Goal: Task Accomplishment & Management: Complete application form

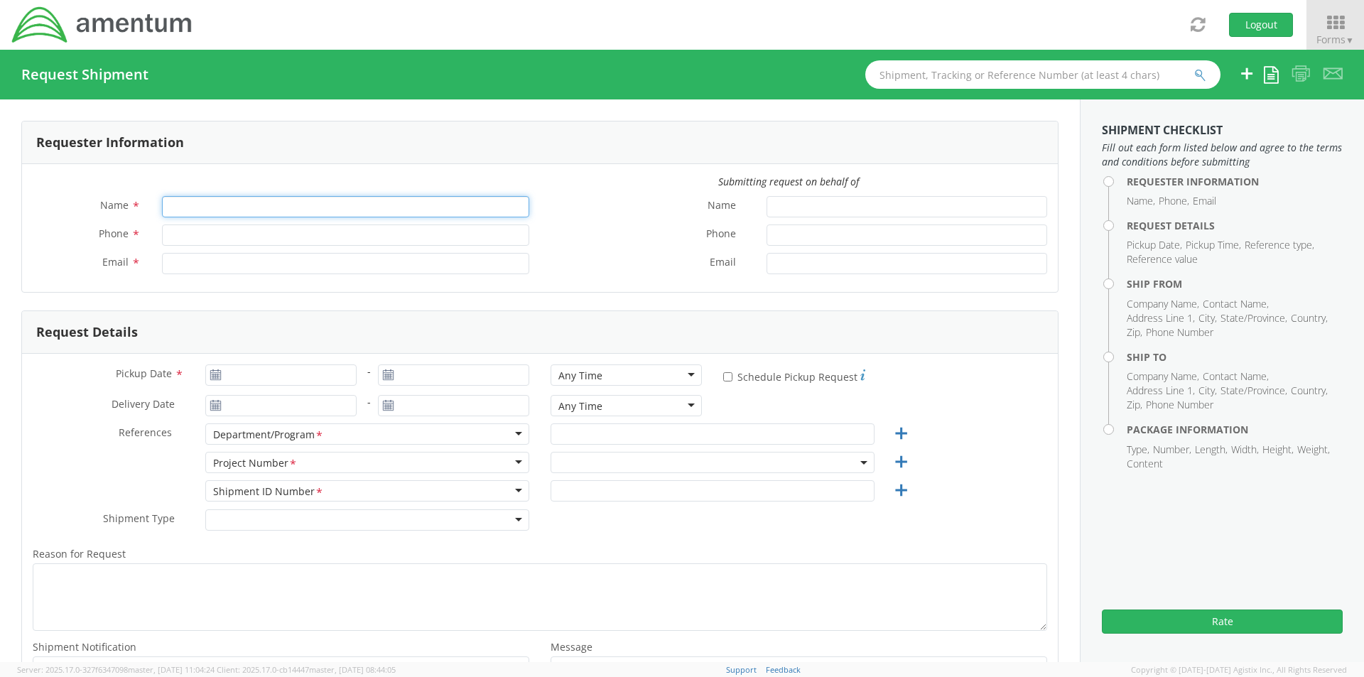
click at [198, 201] on input "Name *" at bounding box center [345, 206] width 367 height 21
type input "[PERSON_NAME]"
type input "[PERSON_NAME][EMAIL_ADDRESS][PERSON_NAME][DOMAIN_NAME]"
select select "4817.0020.0.00.999999.00.00000"
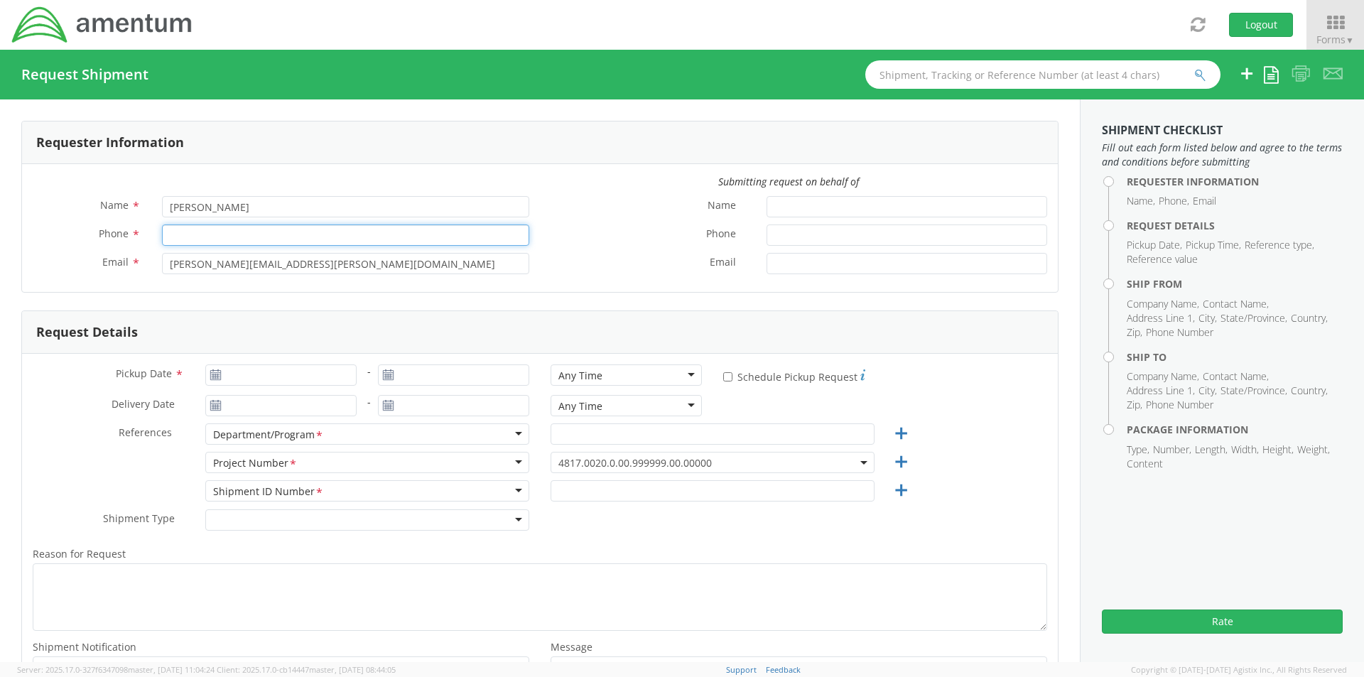
click at [188, 235] on input "Phone *" at bounding box center [345, 235] width 367 height 21
click at [185, 235] on input "9032239758" at bounding box center [345, 235] width 367 height 21
click at [207, 236] on input "903-2239758" at bounding box center [345, 235] width 367 height 21
type input "[PHONE_NUMBER]"
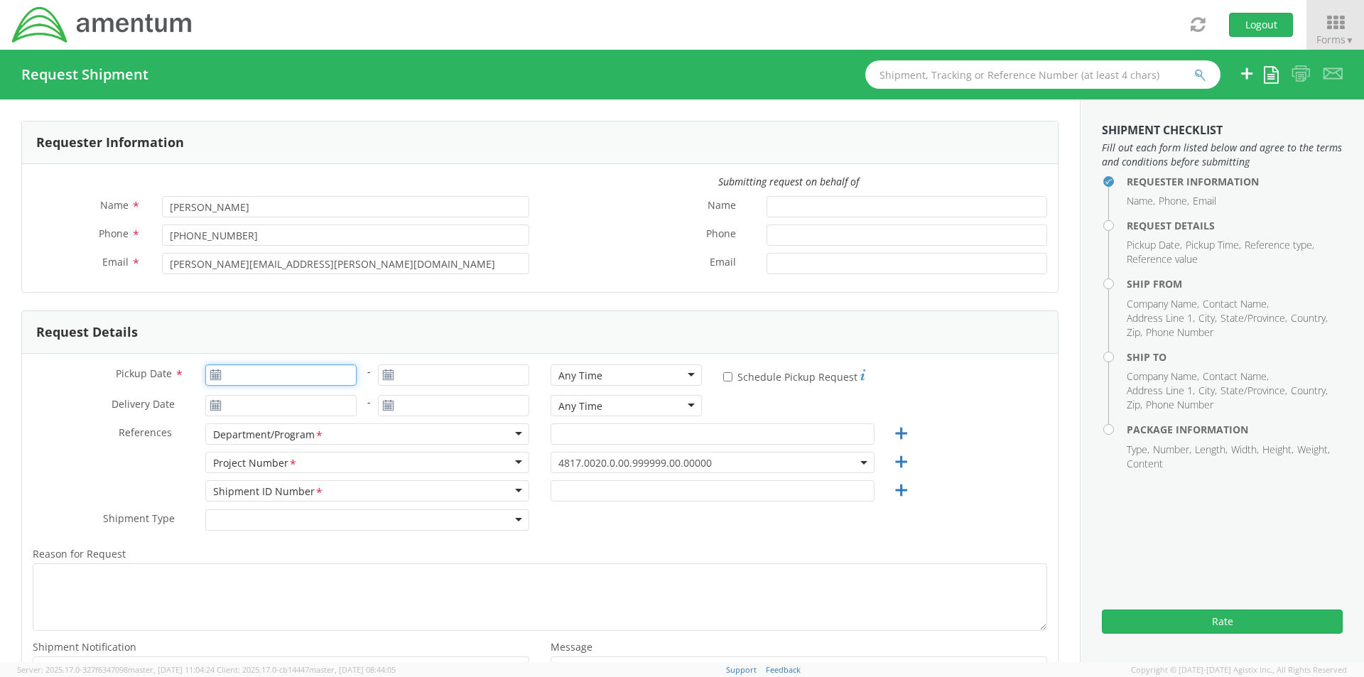
type input "[DATE]"
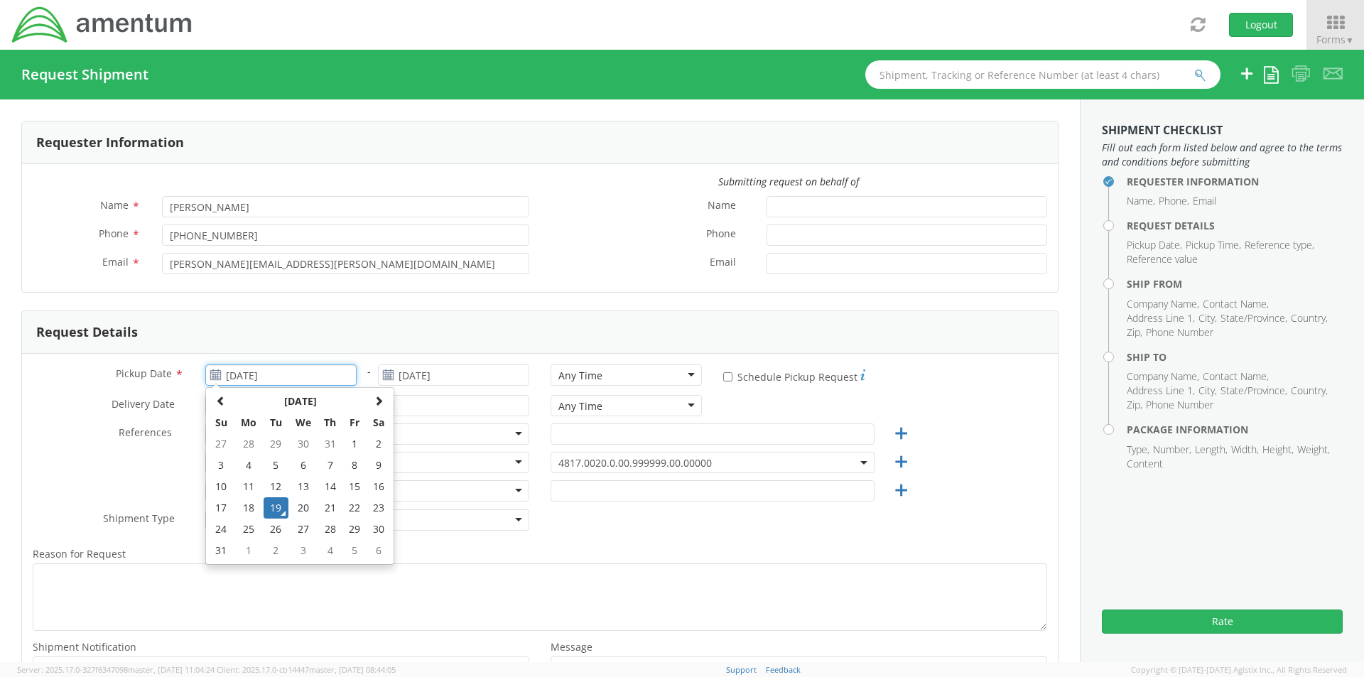
click at [253, 372] on input "[DATE]" at bounding box center [280, 375] width 151 height 21
drag, startPoint x: 273, startPoint y: 502, endPoint x: 294, endPoint y: 508, distance: 21.6
click at [294, 508] on tr "17 18 19 20 21 22 23" at bounding box center [300, 507] width 182 height 21
click at [295, 508] on td "20" at bounding box center [304, 507] width 30 height 21
type input "[DATE]"
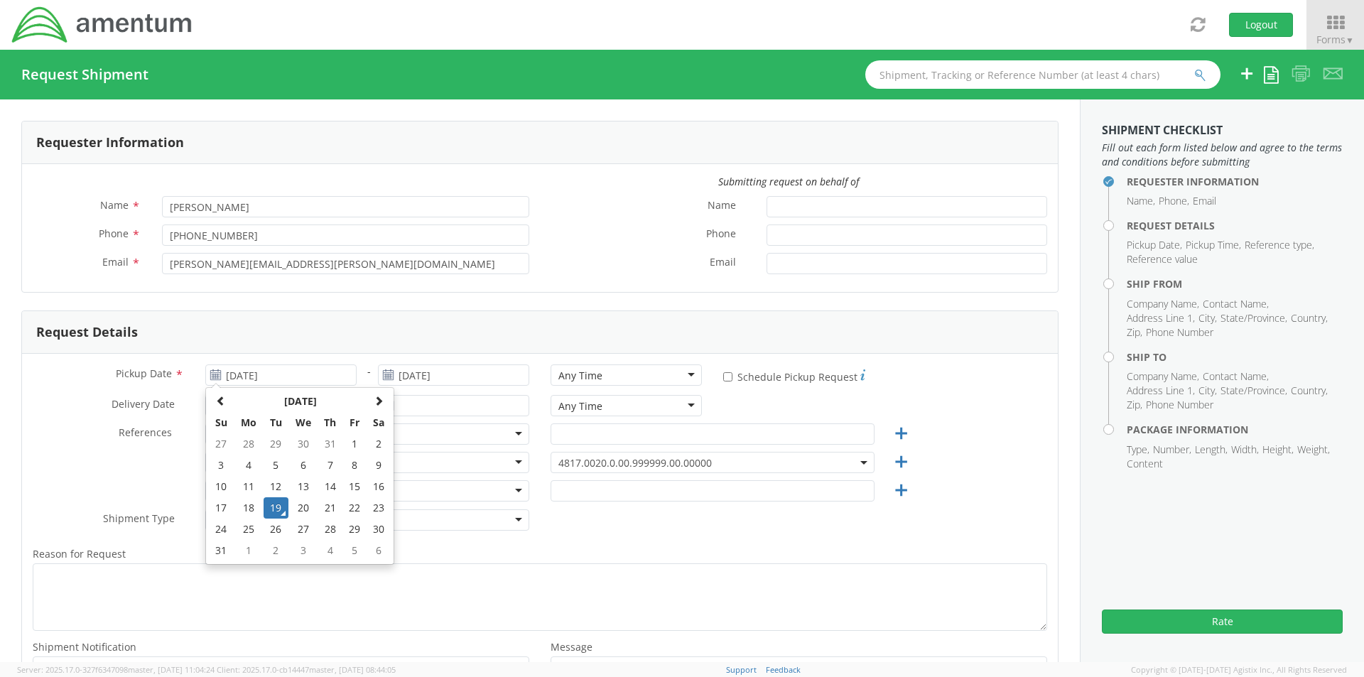
type input "[DATE]"
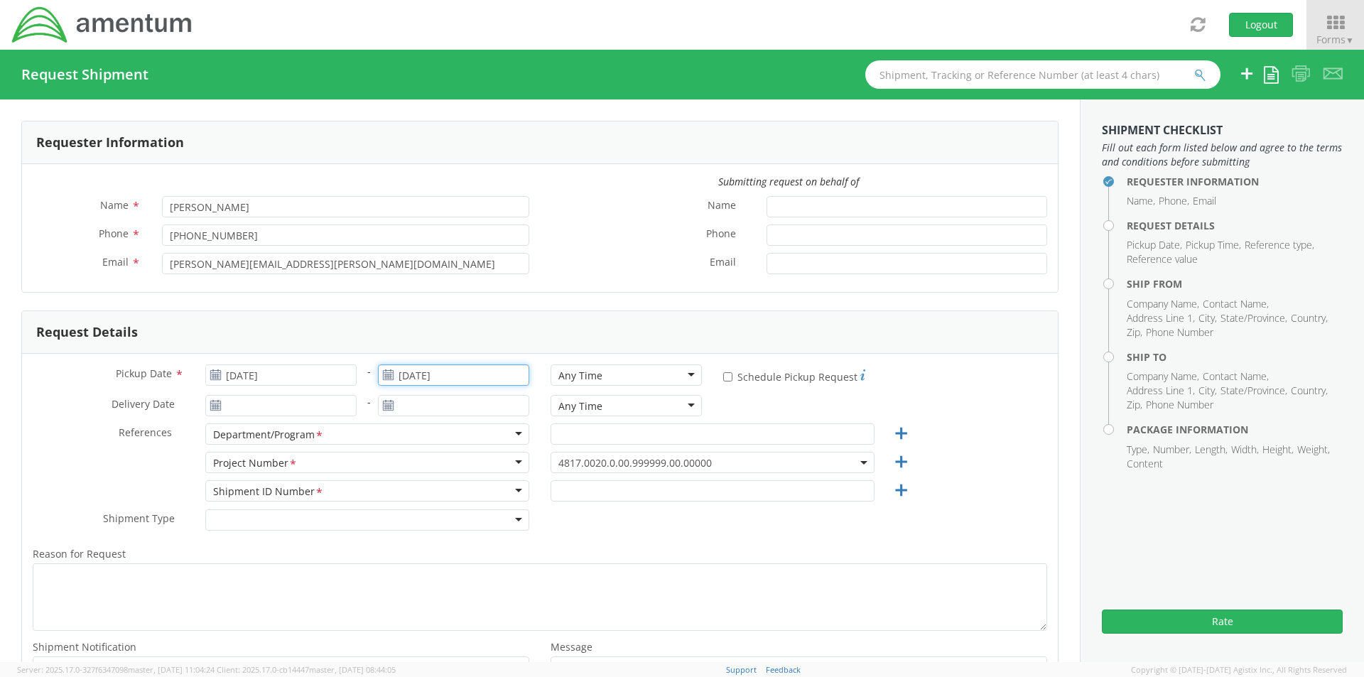
click at [410, 375] on input "[DATE]" at bounding box center [453, 375] width 151 height 21
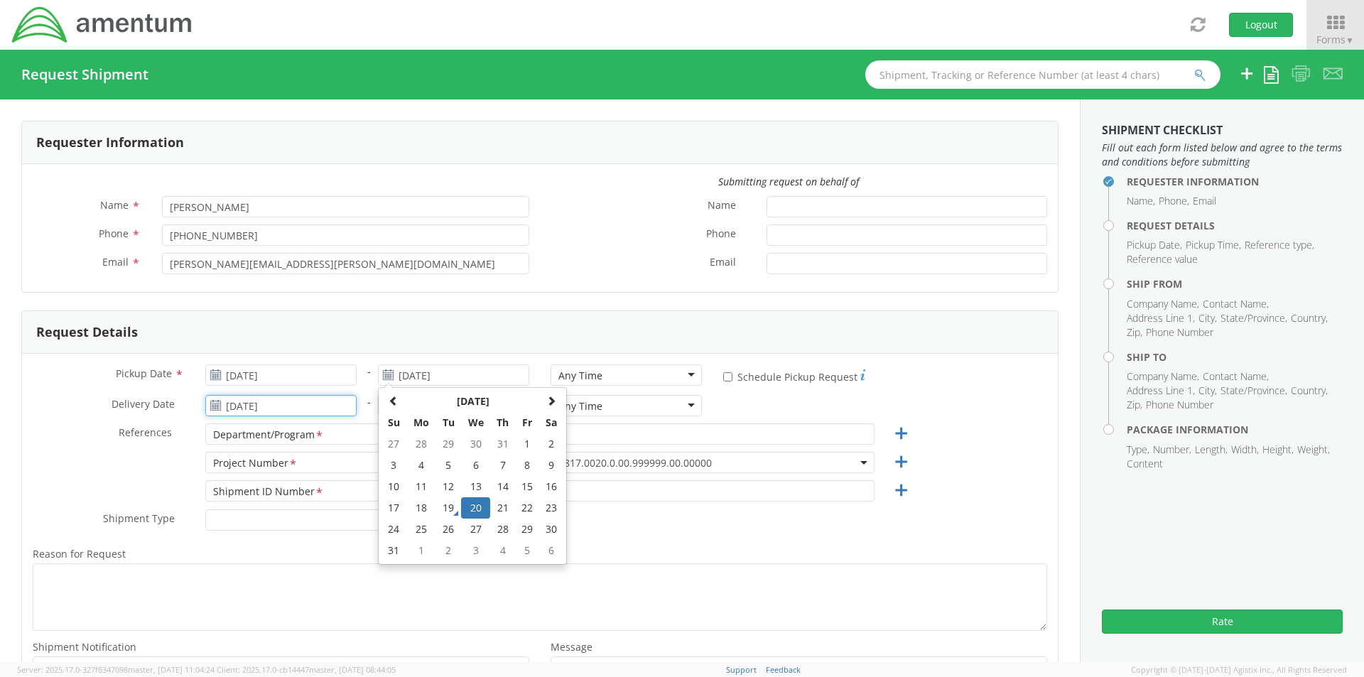
click at [248, 403] on input "[DATE]" at bounding box center [280, 405] width 151 height 21
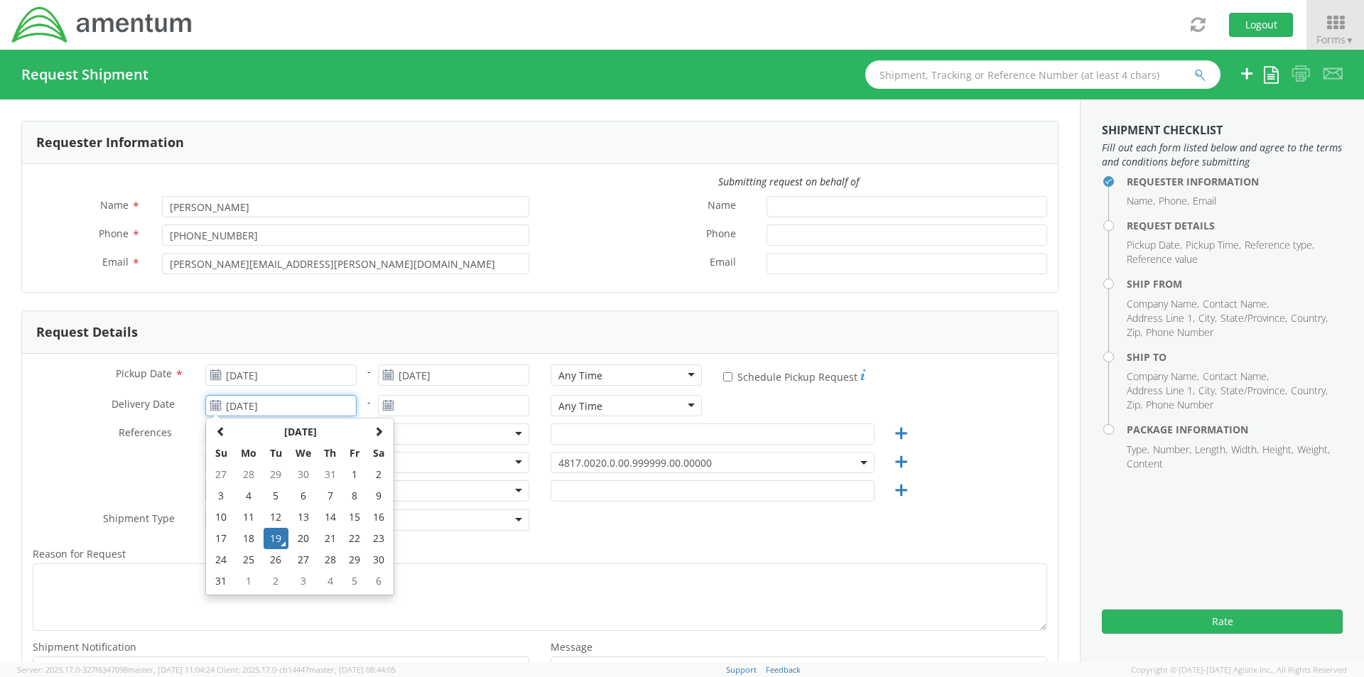
click at [313, 533] on td "20" at bounding box center [304, 538] width 30 height 21
click at [267, 402] on input "[DATE]" at bounding box center [280, 405] width 151 height 21
drag, startPoint x: 320, startPoint y: 534, endPoint x: 319, endPoint y: 522, distance: 12.1
click at [319, 534] on td "21" at bounding box center [330, 538] width 25 height 21
type input "[DATE]"
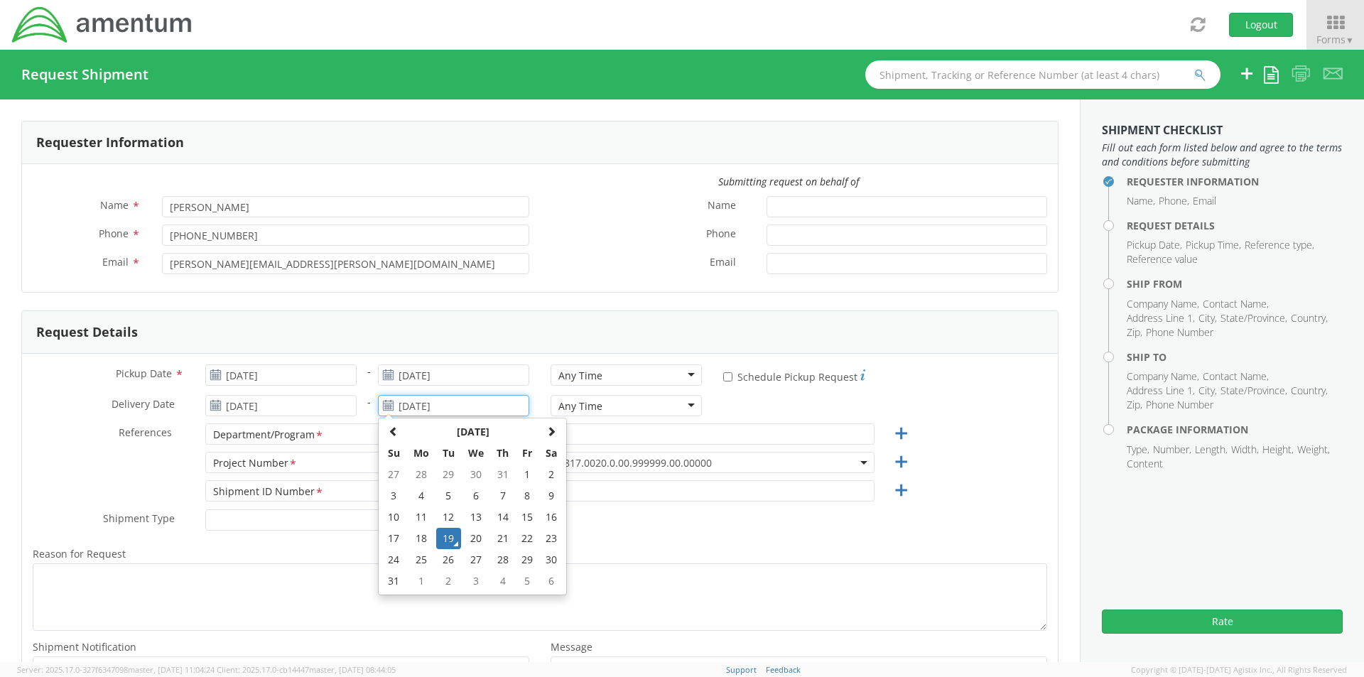
click at [416, 406] on input "[DATE]" at bounding box center [453, 405] width 151 height 21
click at [493, 543] on td "21" at bounding box center [502, 538] width 25 height 21
type input "[DATE]"
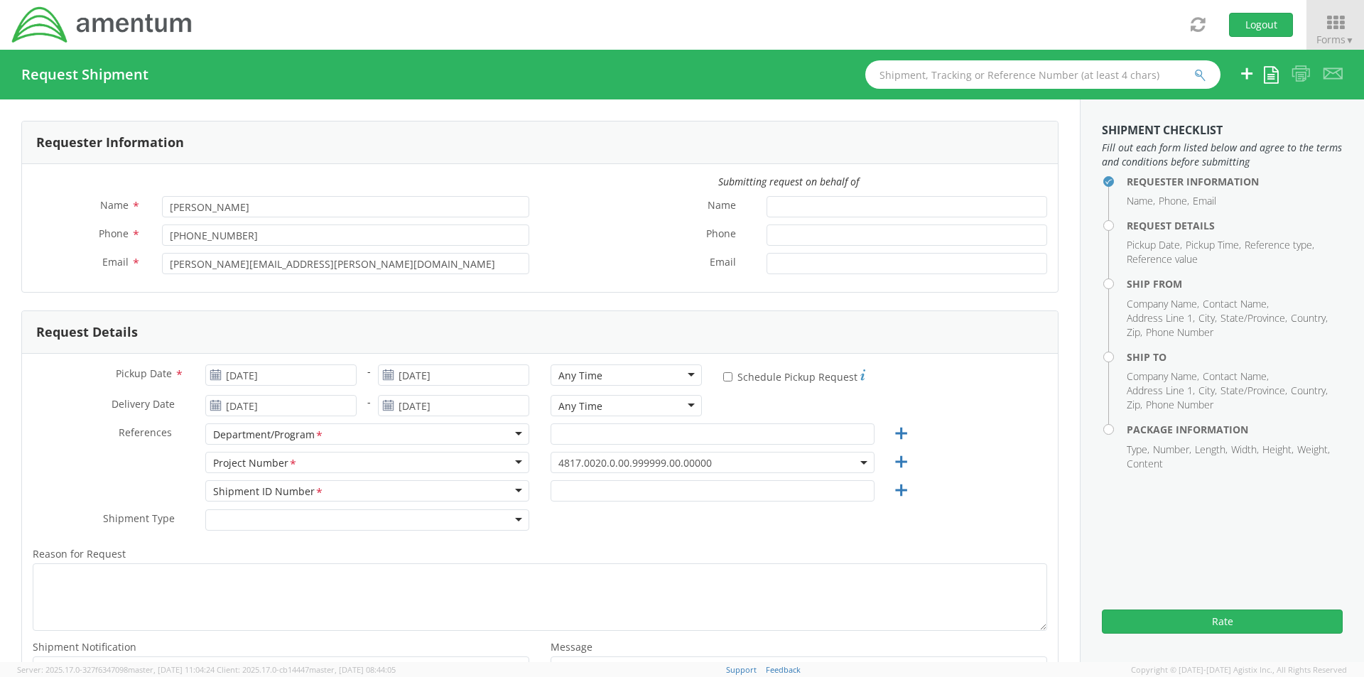
click at [583, 376] on div "Any Time" at bounding box center [581, 376] width 44 height 14
click at [576, 409] on div "Any Time" at bounding box center [581, 406] width 44 height 14
click at [601, 435] on input "text" at bounding box center [713, 434] width 324 height 21
type input "TS3-OIB"
click at [629, 468] on span "4817.0020.0.00.999999.00.00000" at bounding box center [713, 463] width 308 height 14
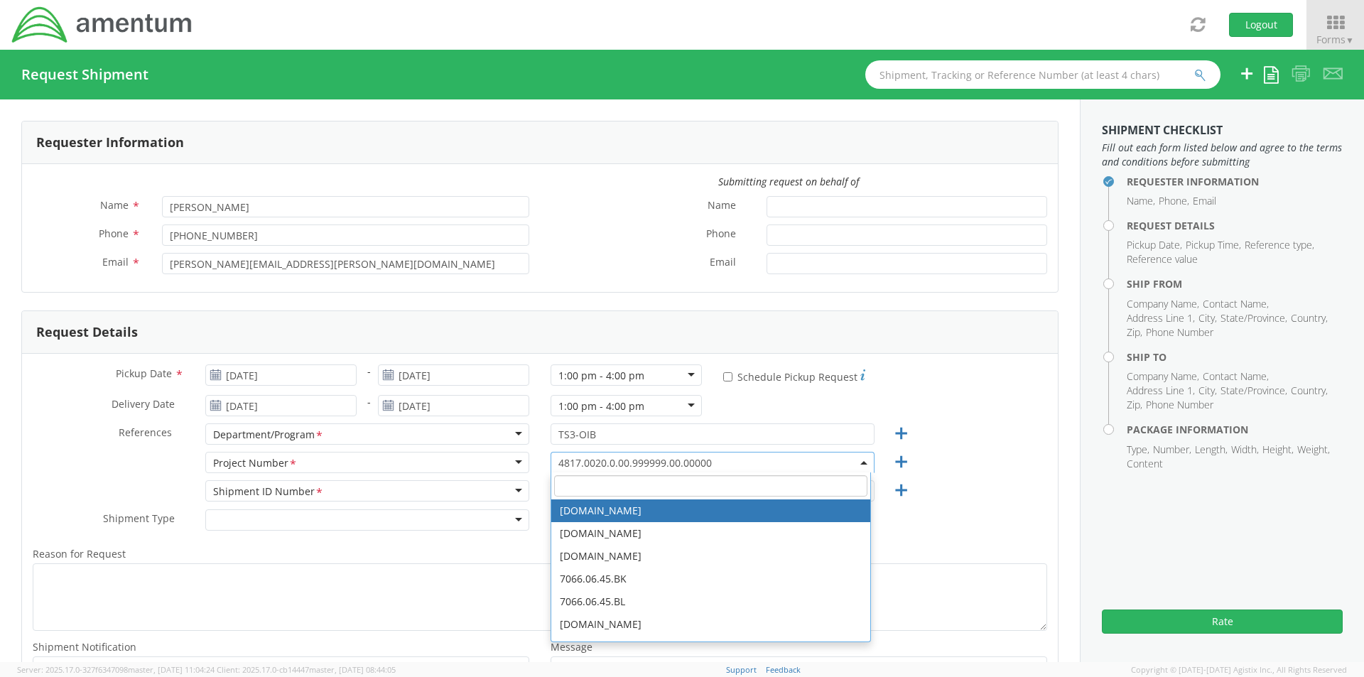
click at [604, 483] on input "search" at bounding box center [710, 485] width 313 height 21
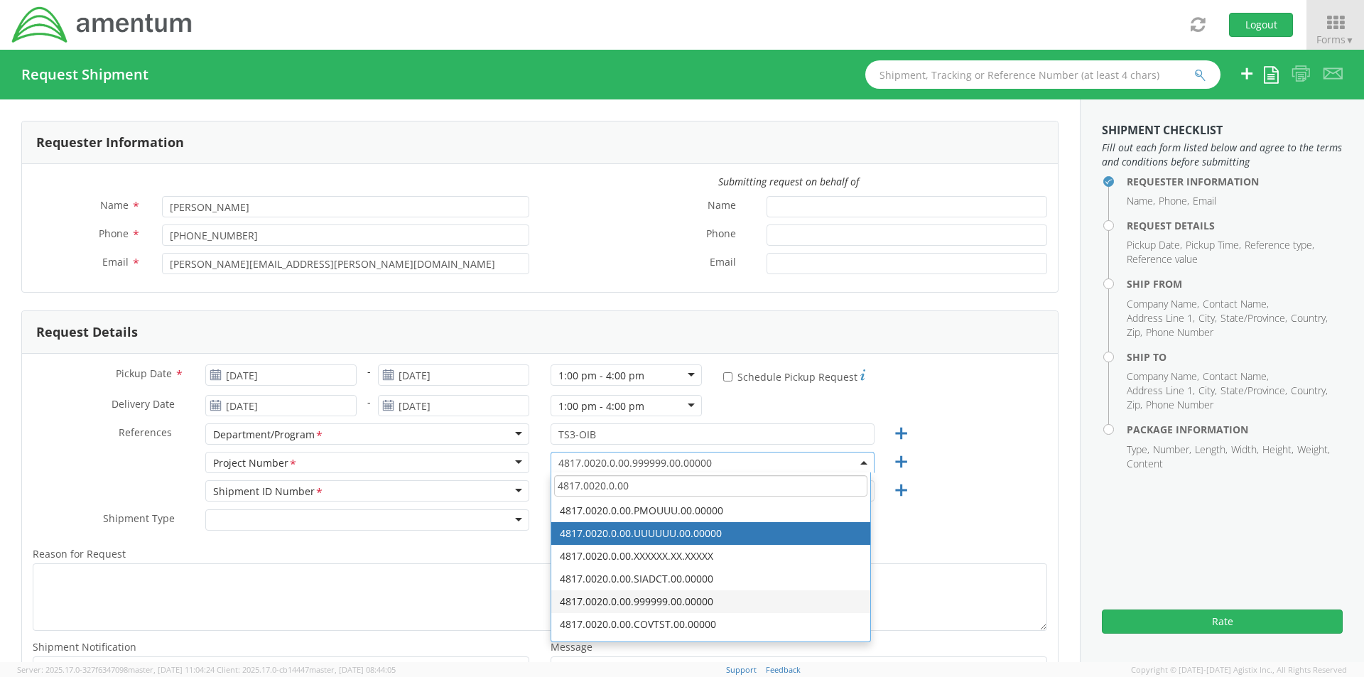
type input "4817.0020.0.00"
select select "4817.0020.0.00.UUUUUU.00.00000"
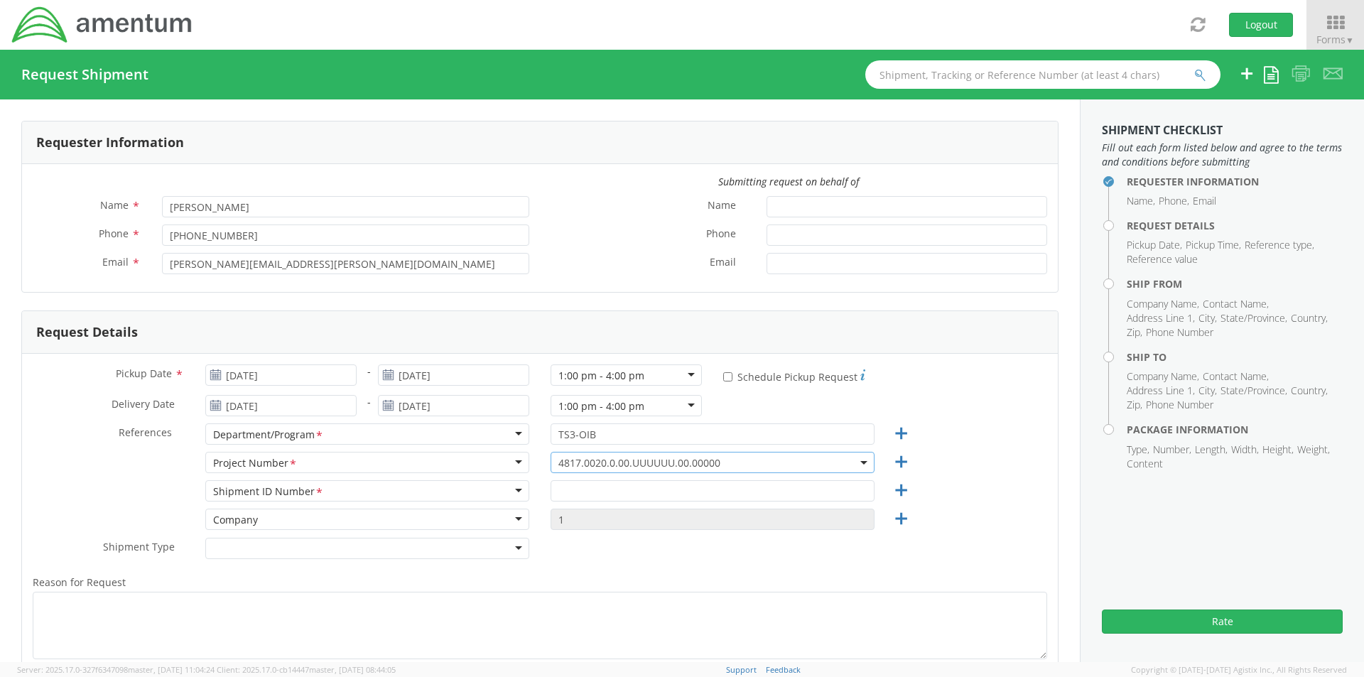
drag, startPoint x: 596, startPoint y: 502, endPoint x: 591, endPoint y: 483, distance: 20.0
click at [596, 501] on div at bounding box center [712, 494] width 345 height 28
click at [591, 482] on input "text" at bounding box center [713, 490] width 324 height 21
type input "4817.0020.0.00.UUUUUU.00.00000"
click at [535, 607] on textarea "Reason for Request *" at bounding box center [540, 626] width 1015 height 68
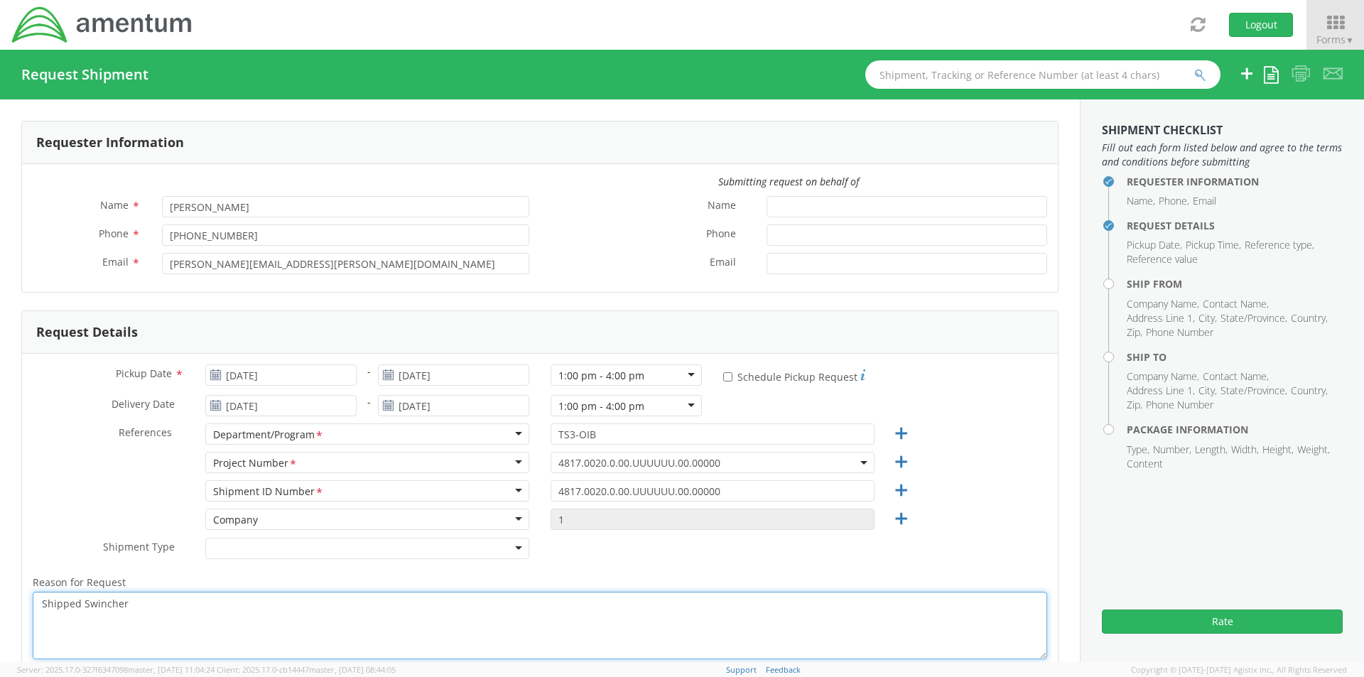
click at [88, 603] on textarea "Shipped Swincher" at bounding box center [540, 626] width 1015 height 68
click at [132, 601] on textarea "Shipped Sqwincher" at bounding box center [540, 626] width 1015 height 68
click at [181, 613] on textarea "Shipped [PERSON_NAME]'s to" at bounding box center [540, 626] width 1015 height 68
click at [165, 611] on textarea "Shipped [PERSON_NAME]'s to" at bounding box center [540, 626] width 1015 height 68
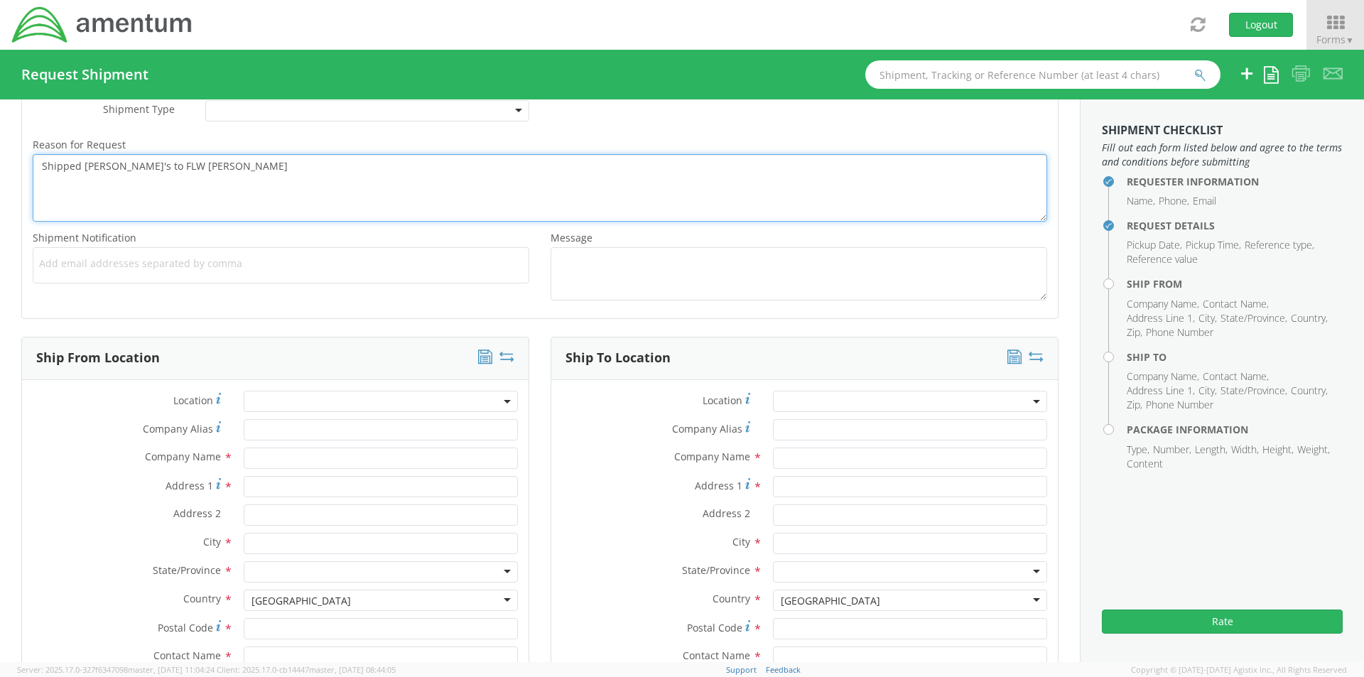
scroll to position [569, 0]
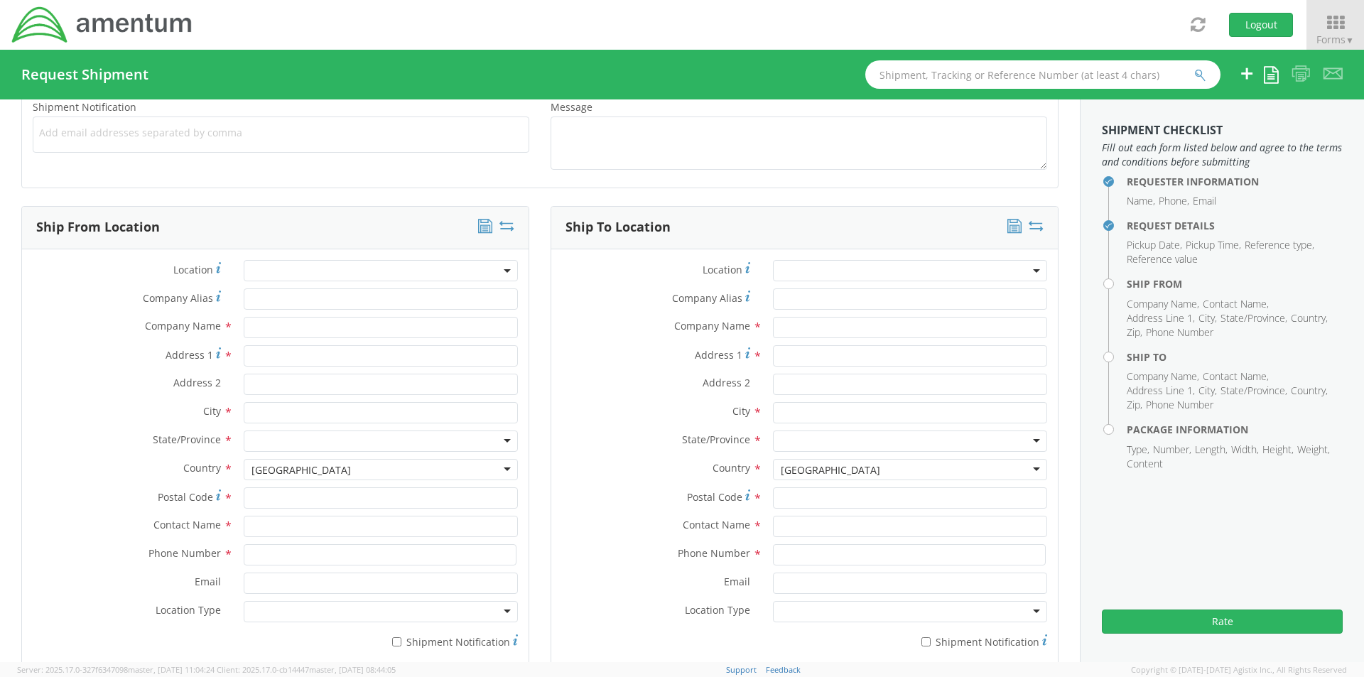
type textarea "Shipped [PERSON_NAME]'s to FLW [PERSON_NAME]"
click at [263, 330] on input "text" at bounding box center [381, 327] width 274 height 21
type input "Amentum"
type input "[STREET_ADDRESS]"
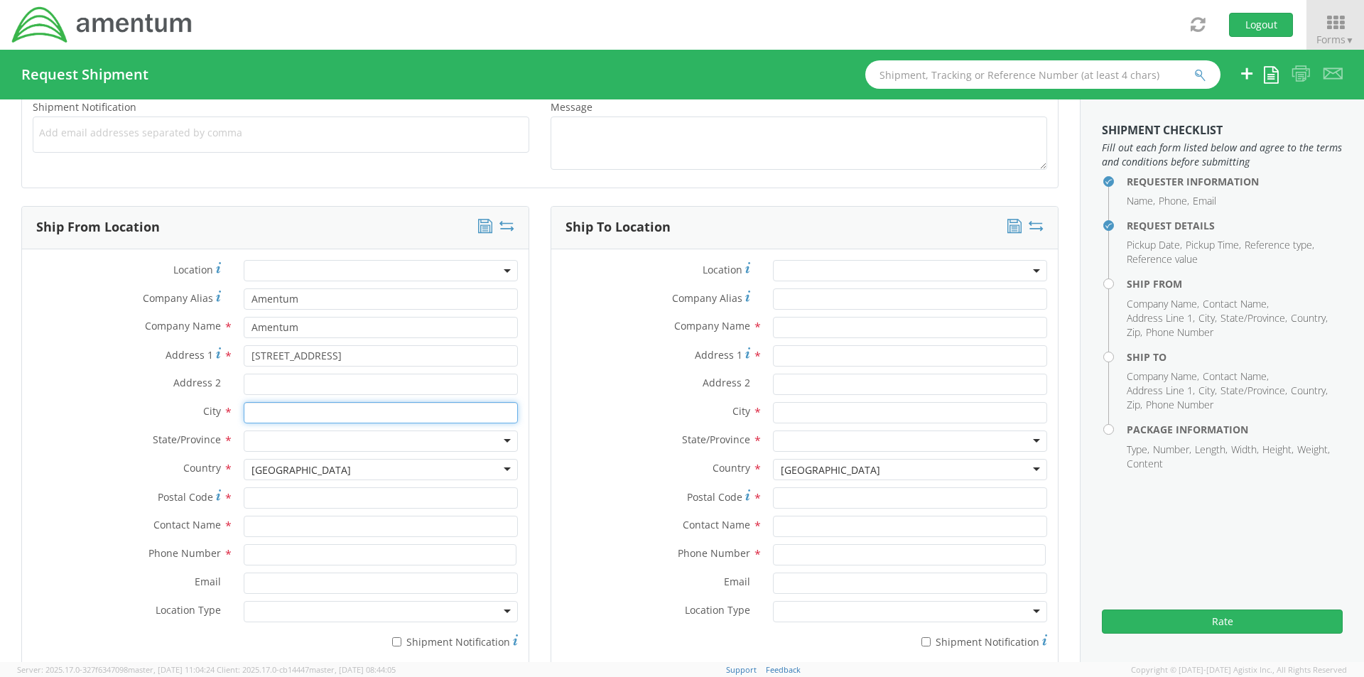
type input "[GEOGRAPHIC_DATA]"
click at [293, 435] on div at bounding box center [381, 441] width 274 height 21
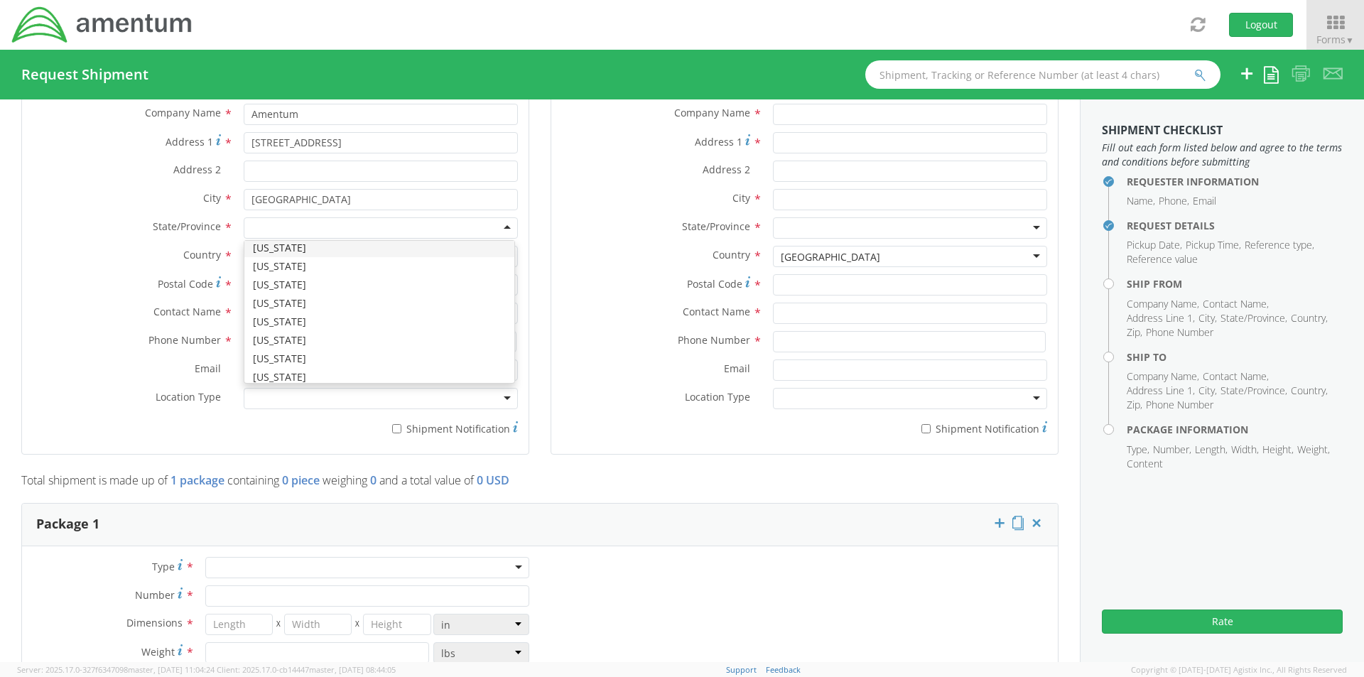
scroll to position [853, 0]
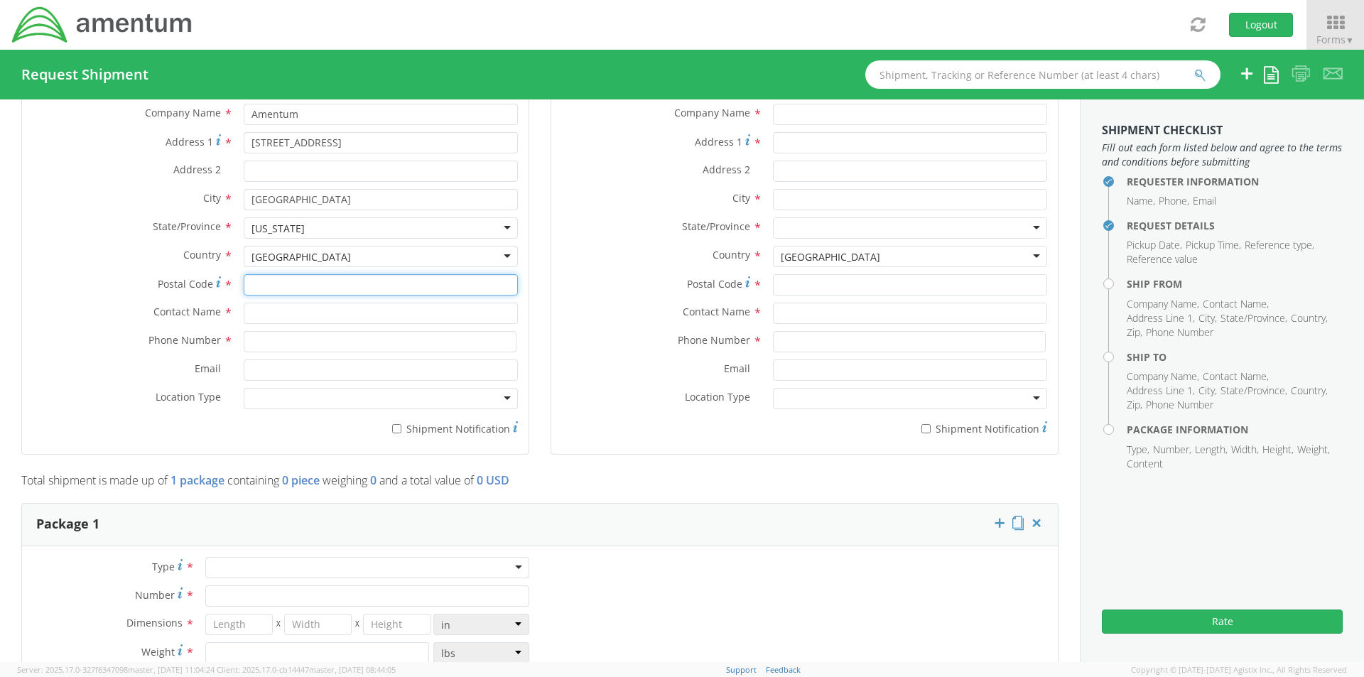
click at [264, 289] on input "Postal Code *" at bounding box center [381, 284] width 274 height 21
type input "75570"
click at [247, 313] on input "text" at bounding box center [381, 313] width 274 height 21
type input "Safety Department"
type input "9032239758"
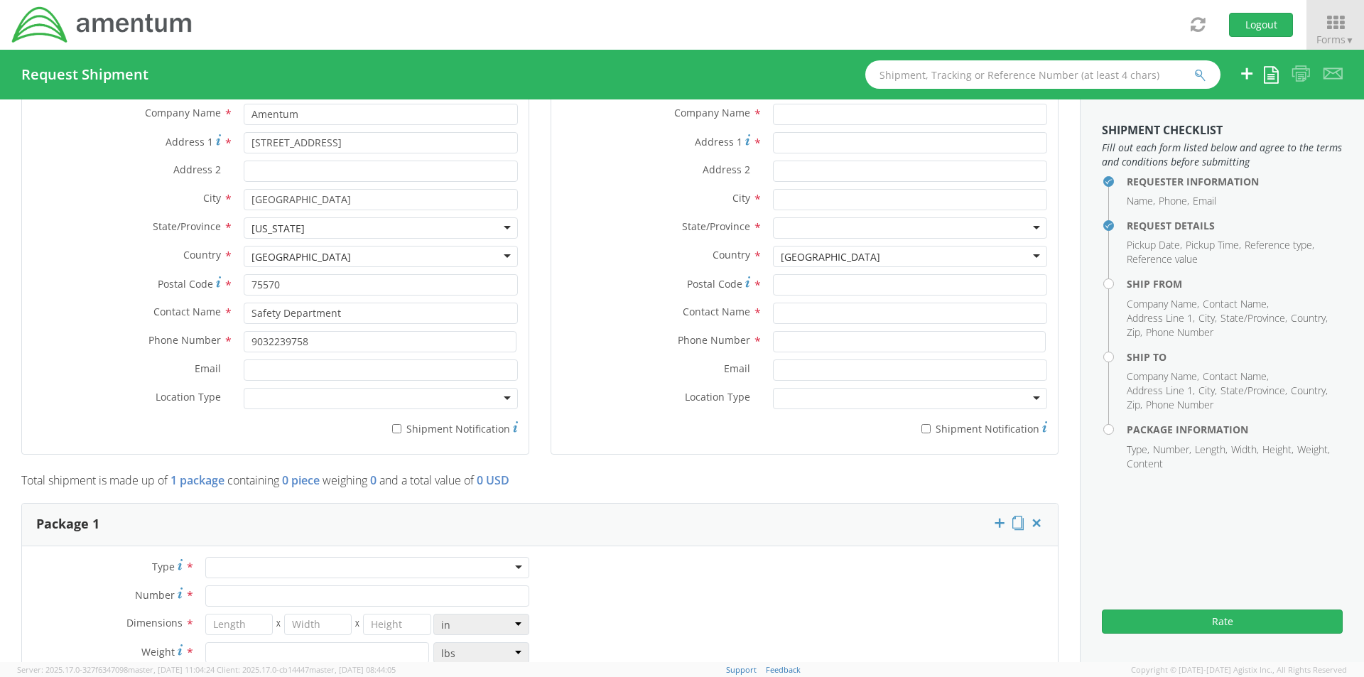
type input "Amentum"
type input "[STREET_ADDRESS]"
type input "[GEOGRAPHIC_DATA]"
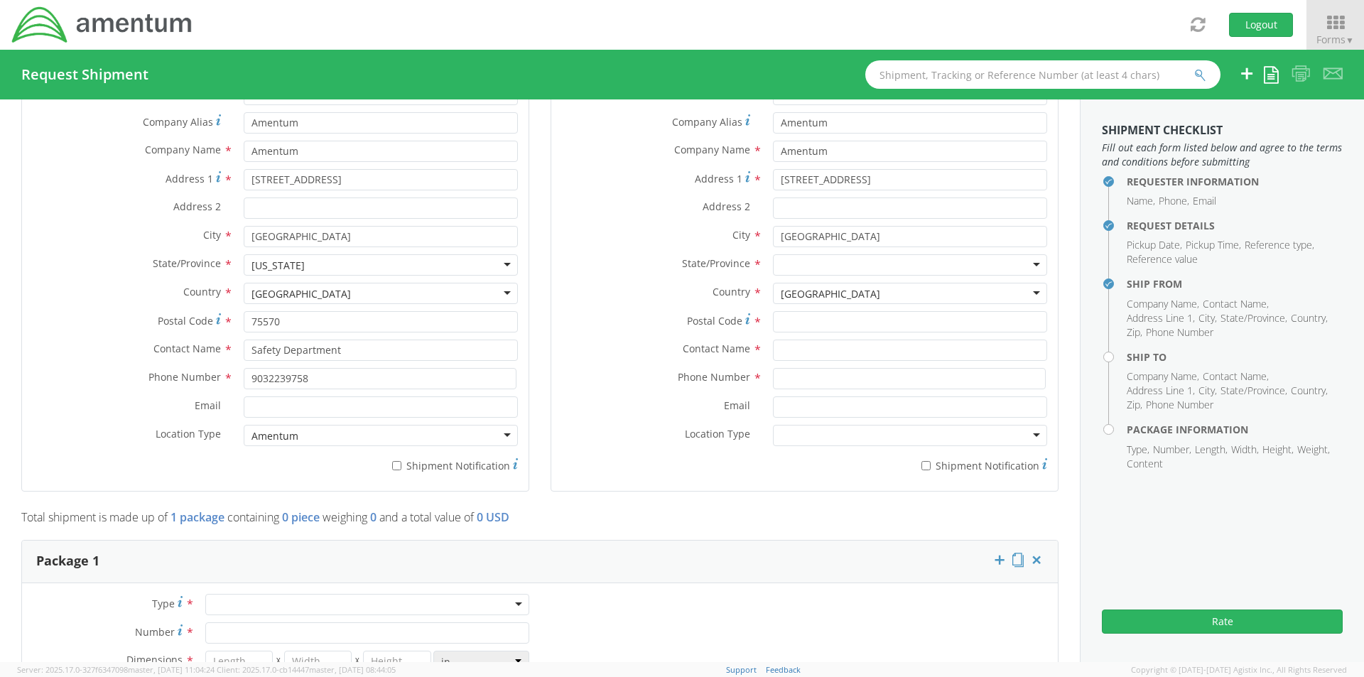
scroll to position [569, 0]
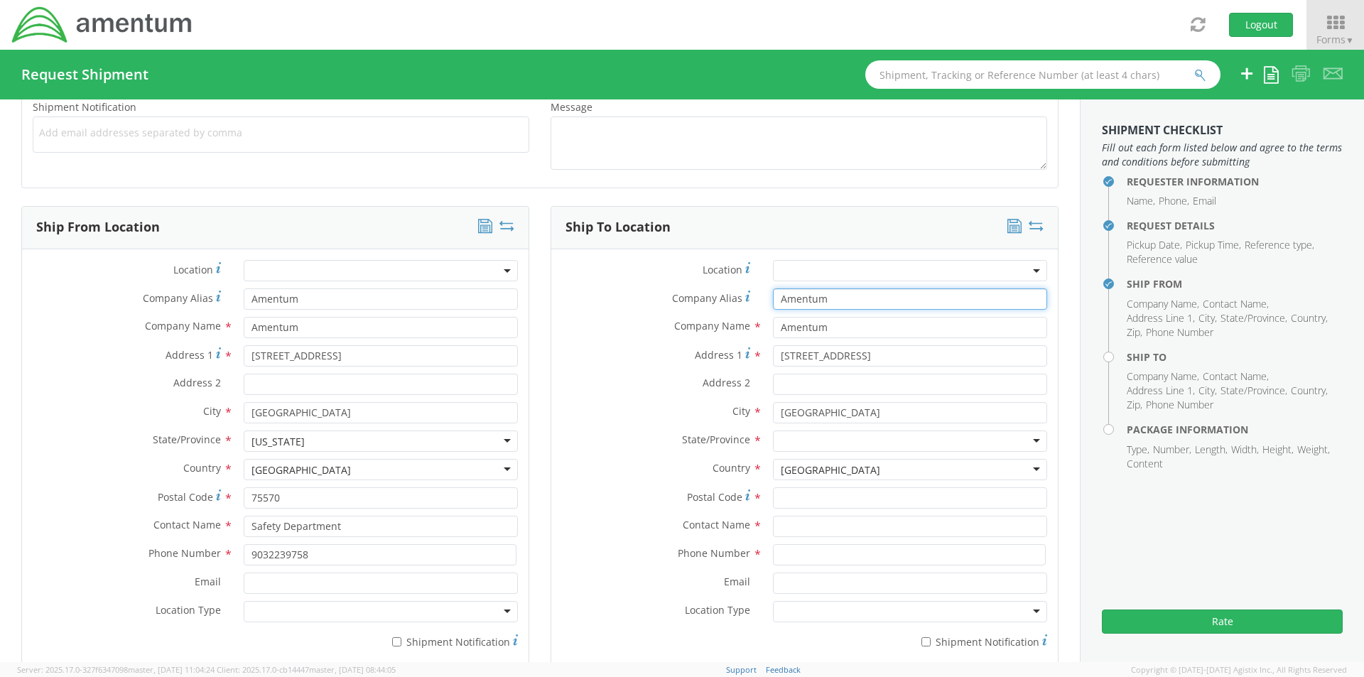
drag, startPoint x: 831, startPoint y: 299, endPoint x: 580, endPoint y: 316, distance: 252.1
click at [606, 312] on div "Company Alias * Amentum" at bounding box center [804, 303] width 507 height 28
drag, startPoint x: 821, startPoint y: 333, endPoint x: 736, endPoint y: 333, distance: 84.6
click at [743, 334] on div "Company Name * Amentum searching..." at bounding box center [804, 327] width 507 height 21
drag, startPoint x: 845, startPoint y: 365, endPoint x: 556, endPoint y: 372, distance: 288.6
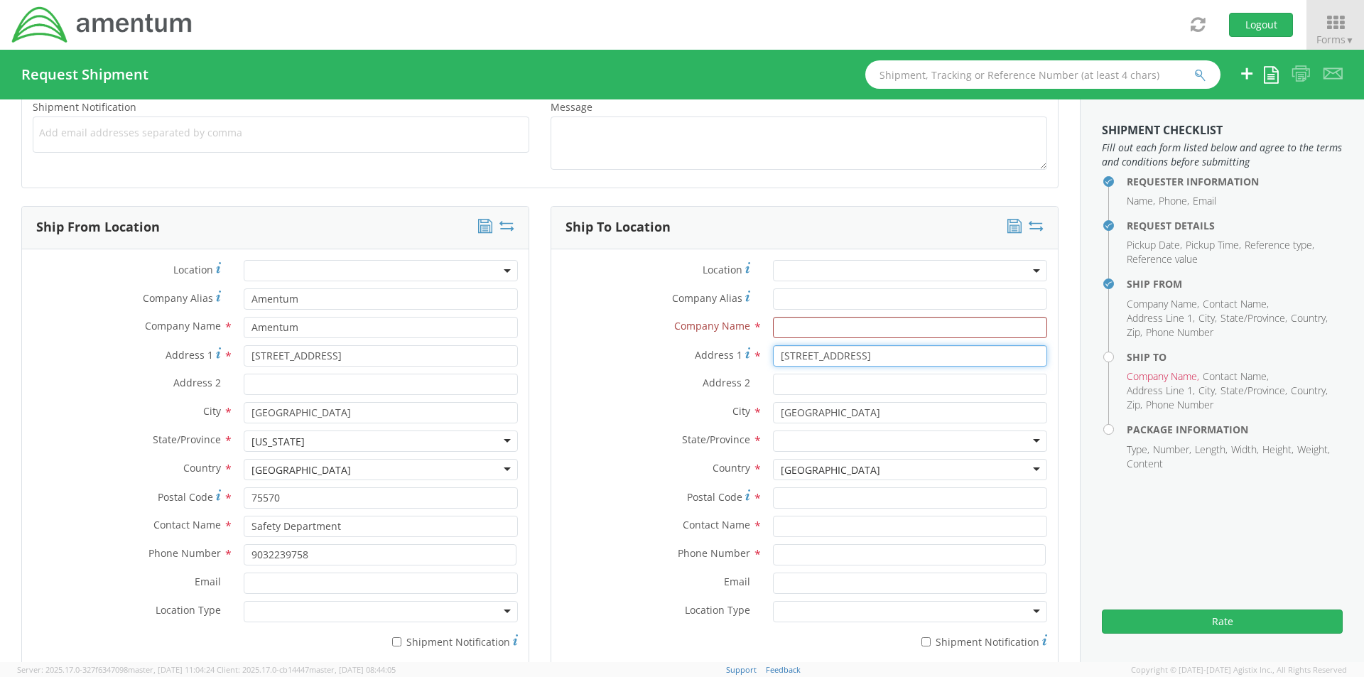
click at [566, 370] on div "Address [STREET_ADDRESS]" at bounding box center [804, 359] width 507 height 28
drag, startPoint x: 841, startPoint y: 418, endPoint x: 652, endPoint y: 421, distance: 189.8
click at [668, 421] on div "City * [GEOGRAPHIC_DATA]" at bounding box center [804, 412] width 507 height 21
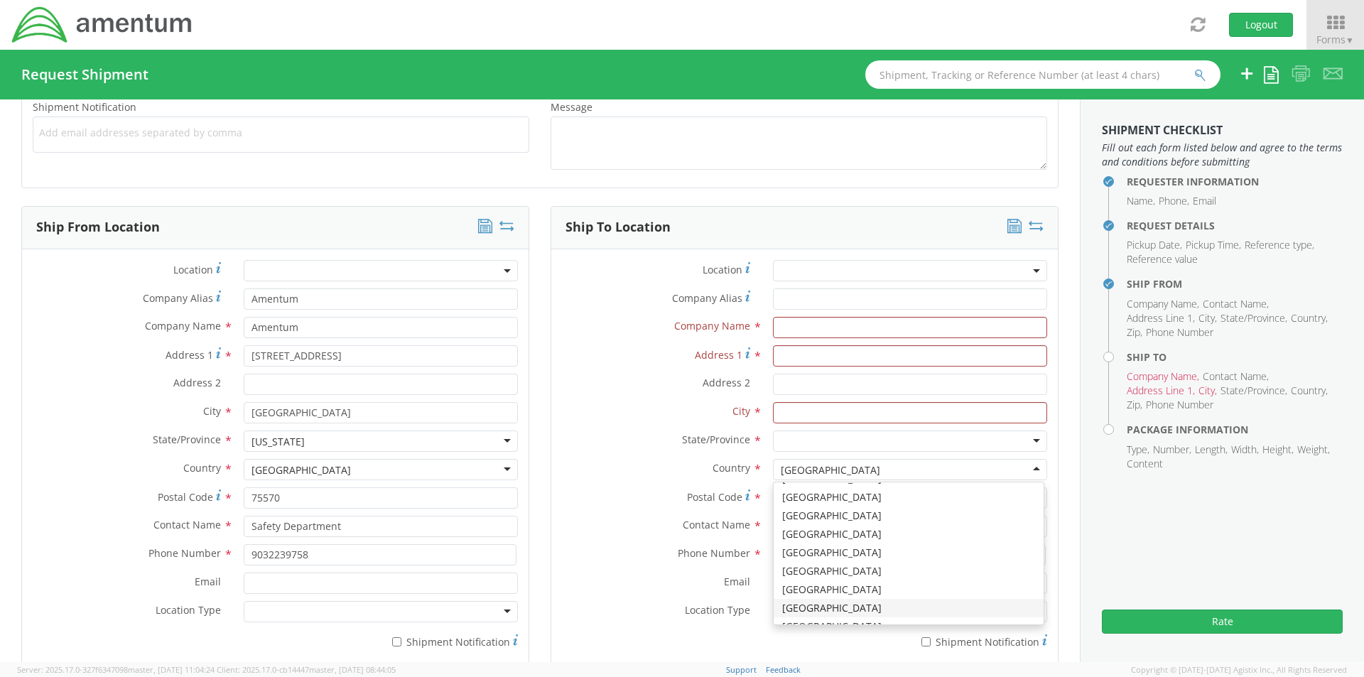
drag, startPoint x: 833, startPoint y: 473, endPoint x: 539, endPoint y: 471, distance: 293.5
click at [581, 471] on div "Country * [GEOGRAPHIC_DATA] [GEOGRAPHIC_DATA] [GEOGRAPHIC_DATA] [GEOGRAPHIC_DAT…" at bounding box center [804, 469] width 507 height 21
click at [867, 475] on div "[GEOGRAPHIC_DATA]" at bounding box center [910, 469] width 274 height 21
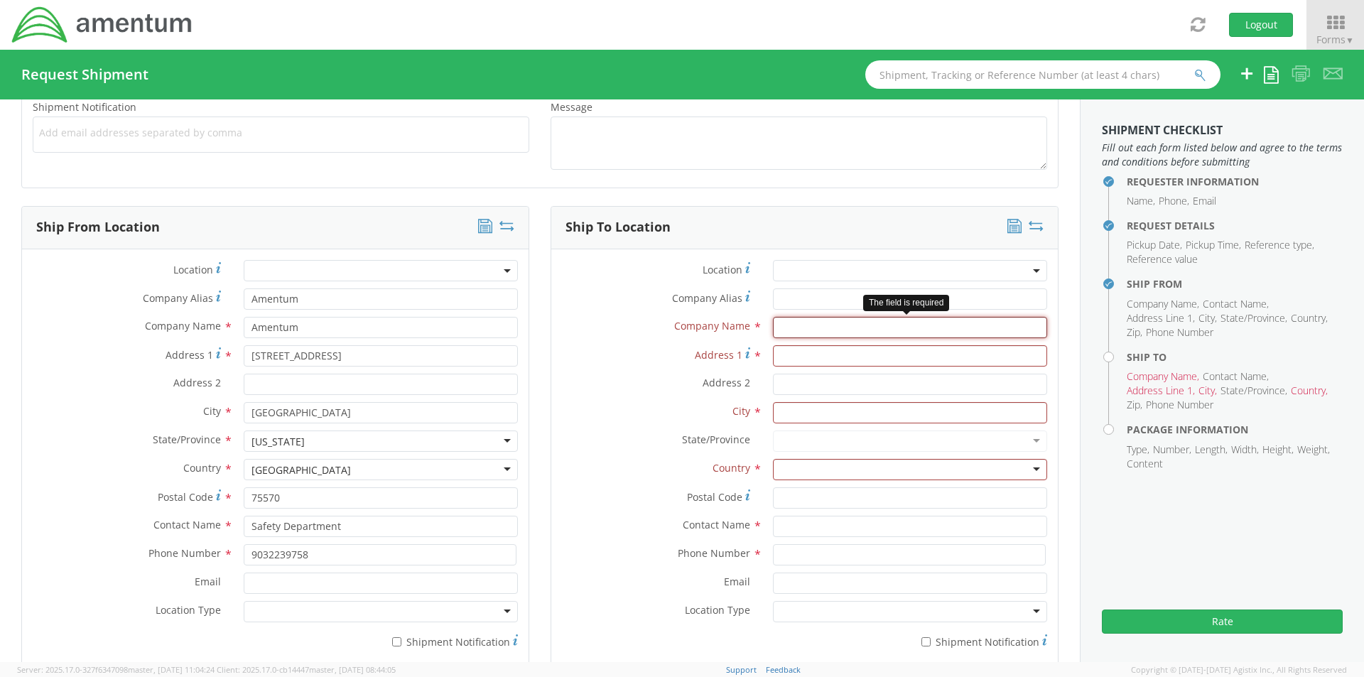
click at [796, 330] on input "text" at bounding box center [910, 327] width 274 height 21
type input "[PERSON_NAME]"
click at [785, 361] on input "Address 1 *" at bounding box center [910, 355] width 274 height 21
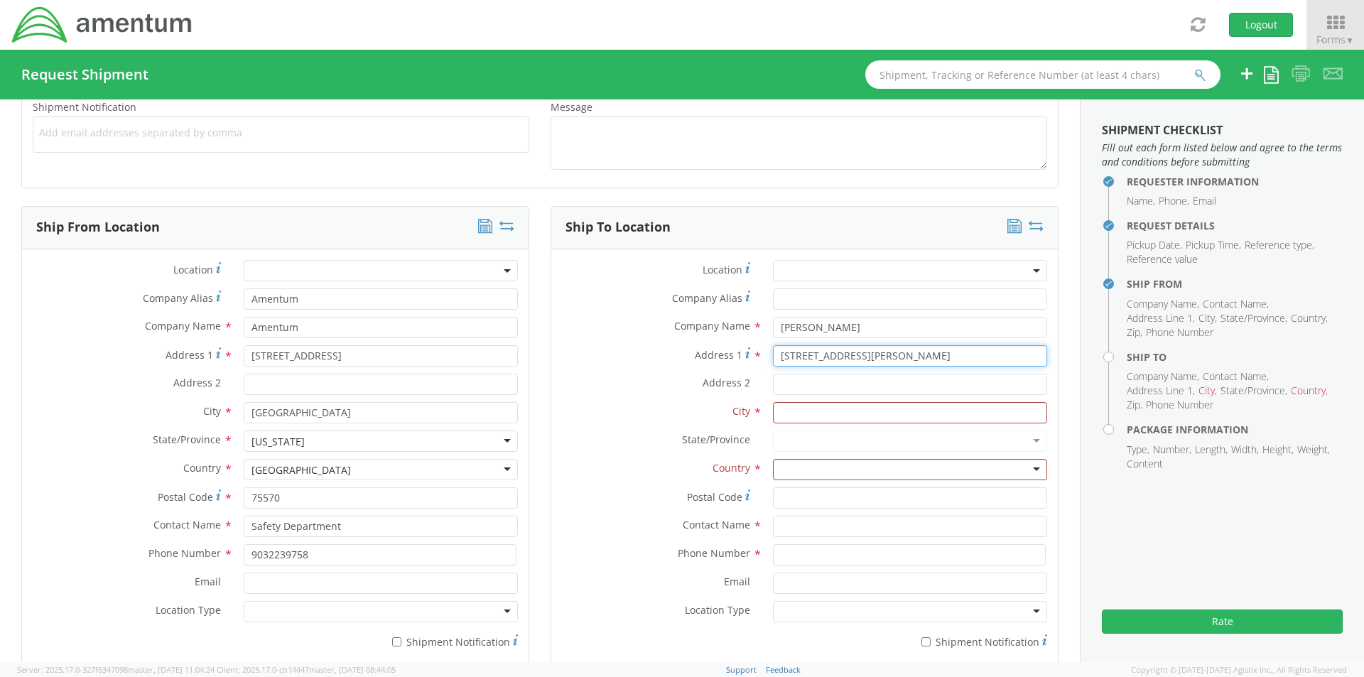
type input "[STREET_ADDRESS][PERSON_NAME]"
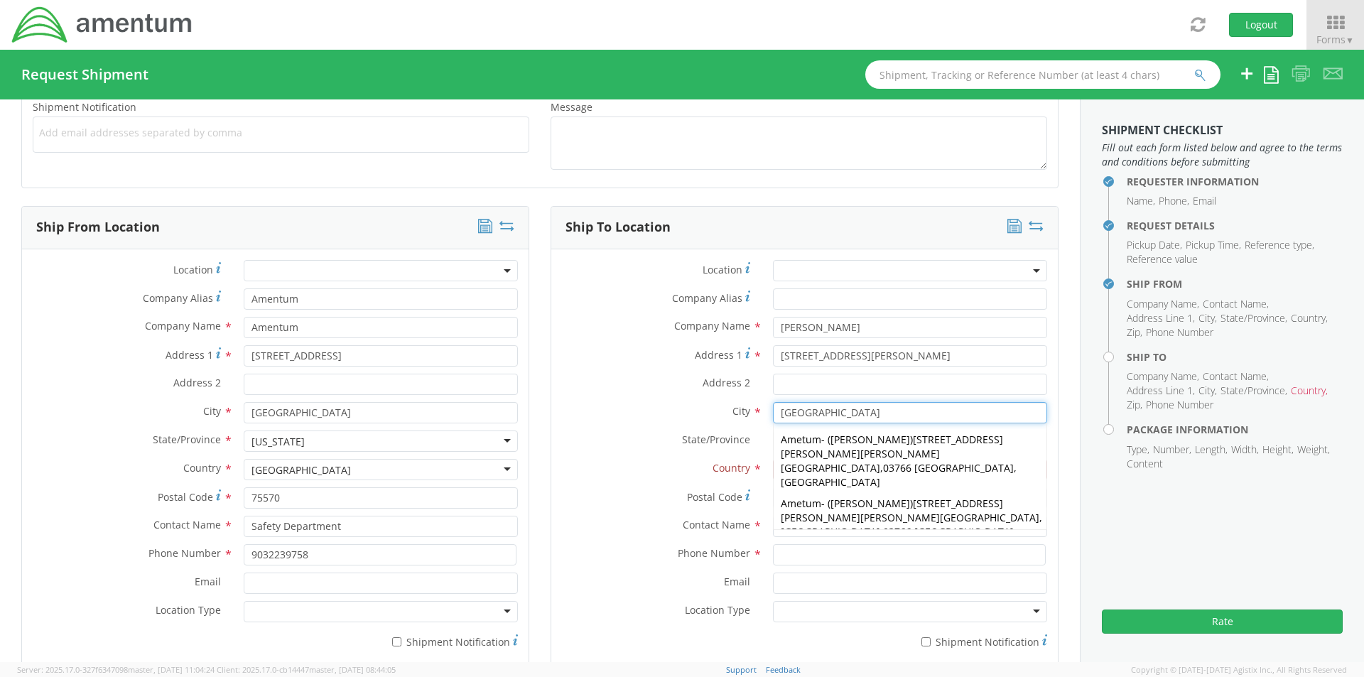
type input "[GEOGRAPHIC_DATA]"
click at [707, 394] on div "Address 2 *" at bounding box center [804, 384] width 507 height 21
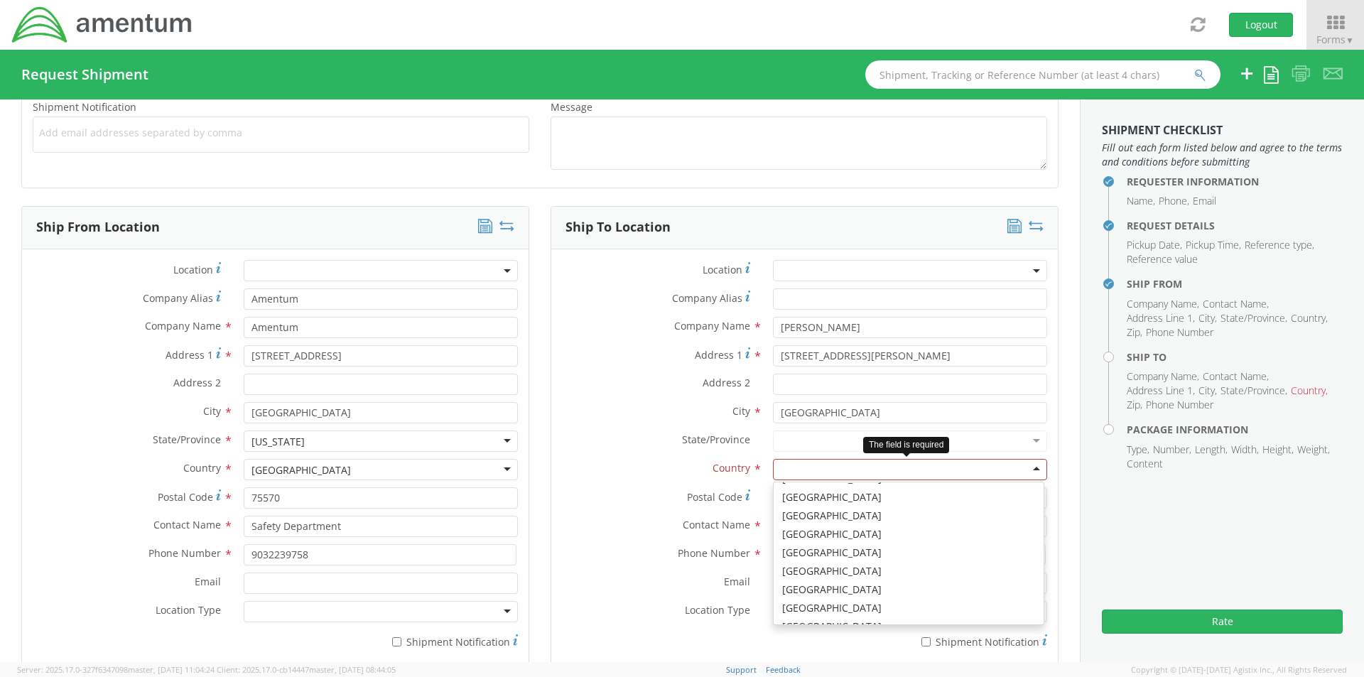
scroll to position [4, 0]
click at [790, 468] on div at bounding box center [910, 469] width 274 height 21
type input "M"
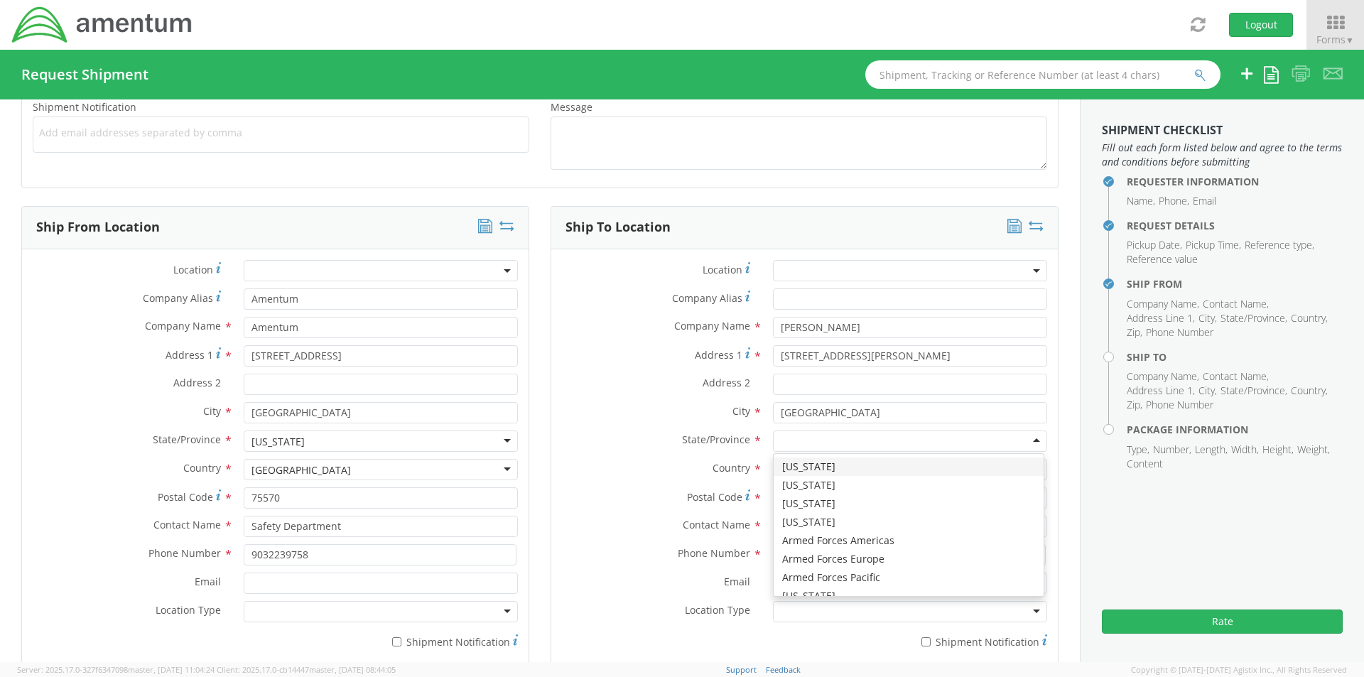
click at [782, 446] on div at bounding box center [910, 441] width 274 height 21
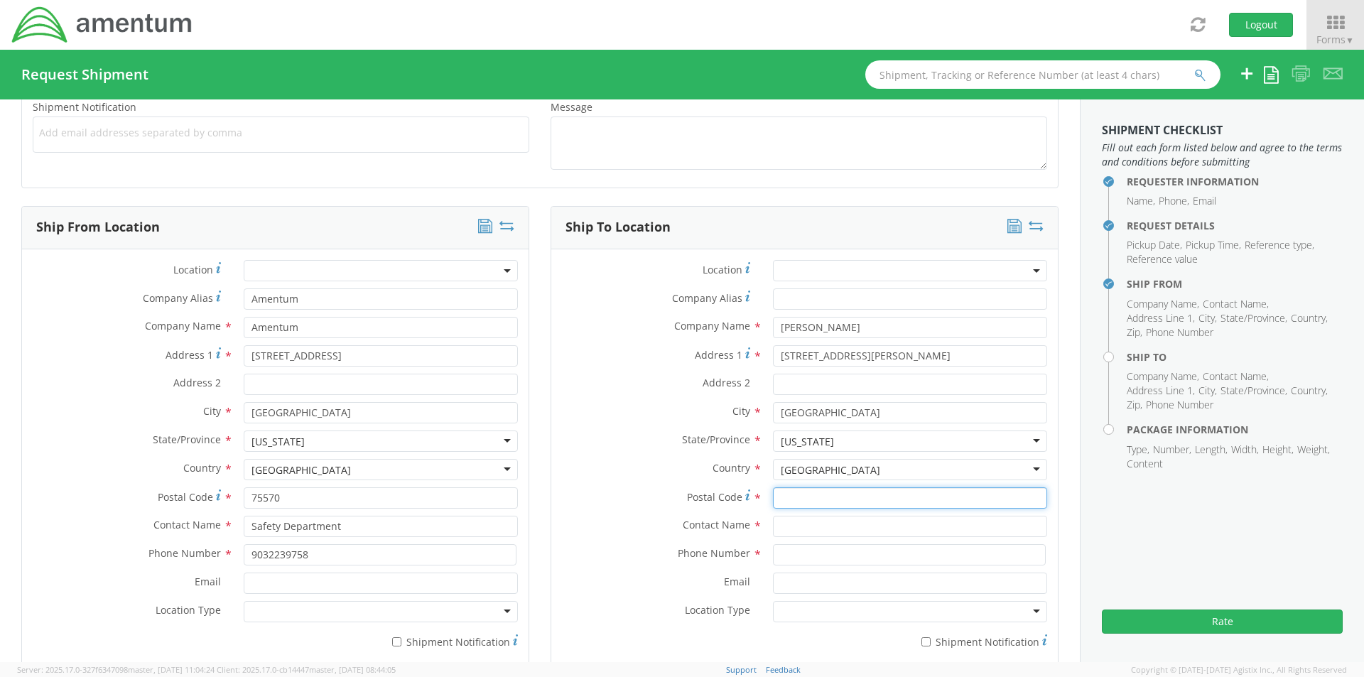
click at [787, 495] on input "Postal Code *" at bounding box center [910, 498] width 274 height 21
type input "65536"
click at [785, 522] on input "text" at bounding box center [910, 526] width 274 height 21
click at [851, 535] on input "Safety" at bounding box center [910, 526] width 274 height 21
type input "Safety Department"
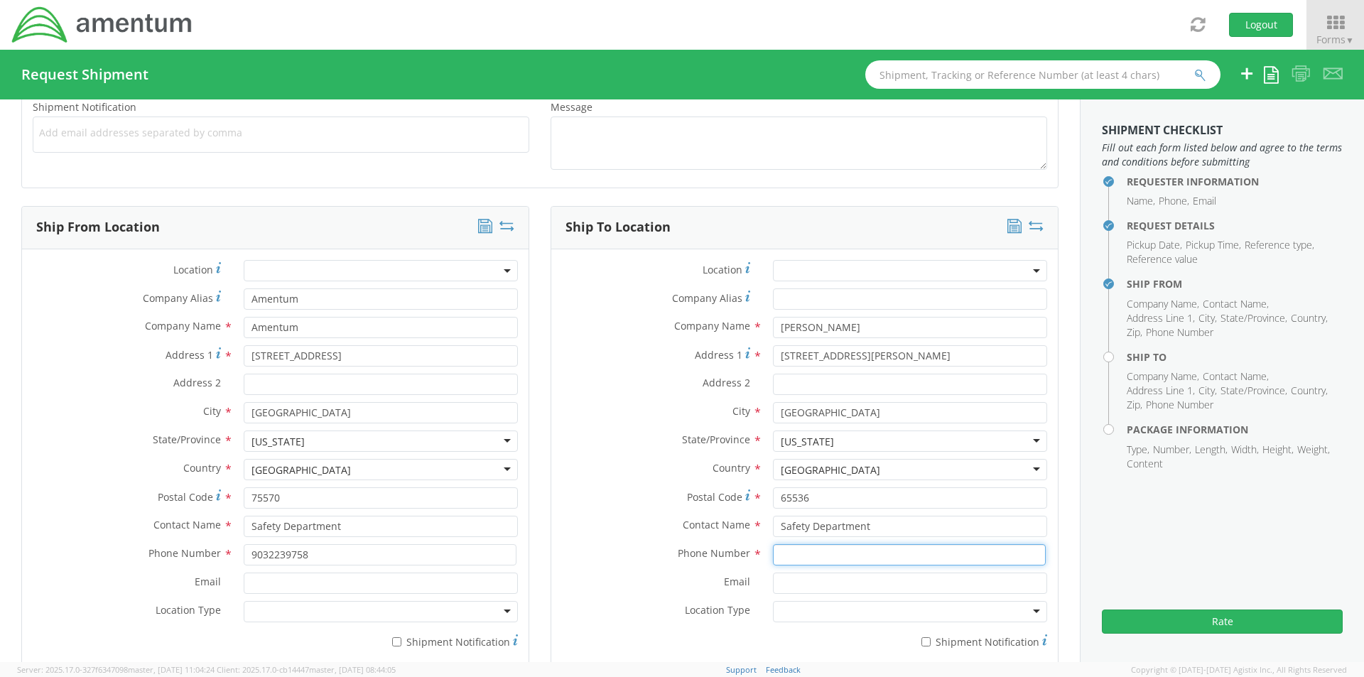
click at [774, 555] on input at bounding box center [909, 554] width 273 height 21
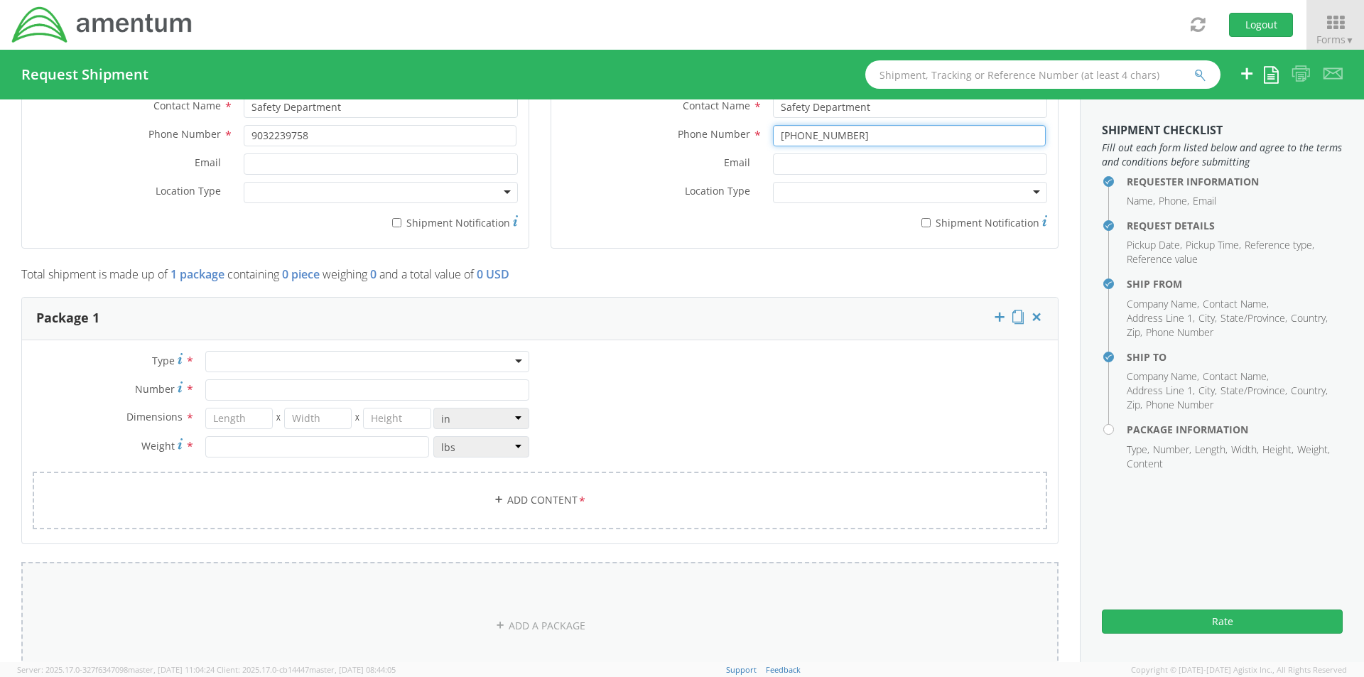
scroll to position [995, 0]
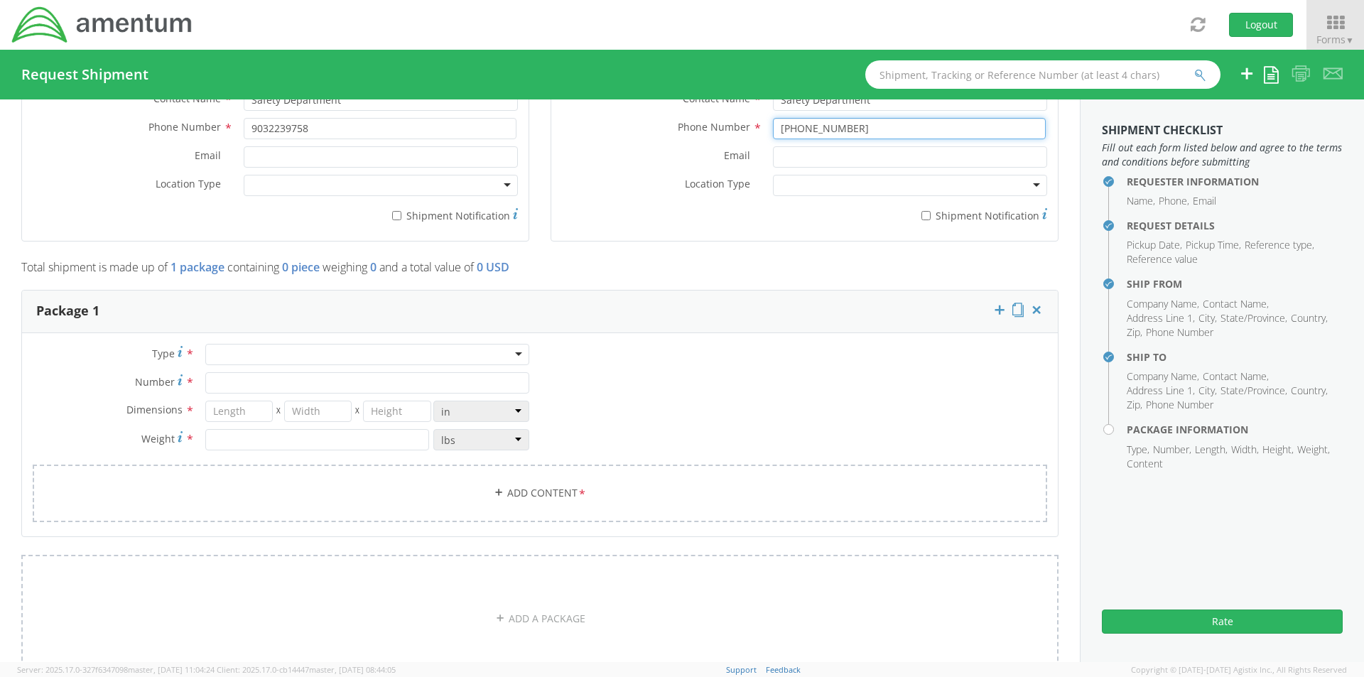
type input "[PHONE_NUMBER]"
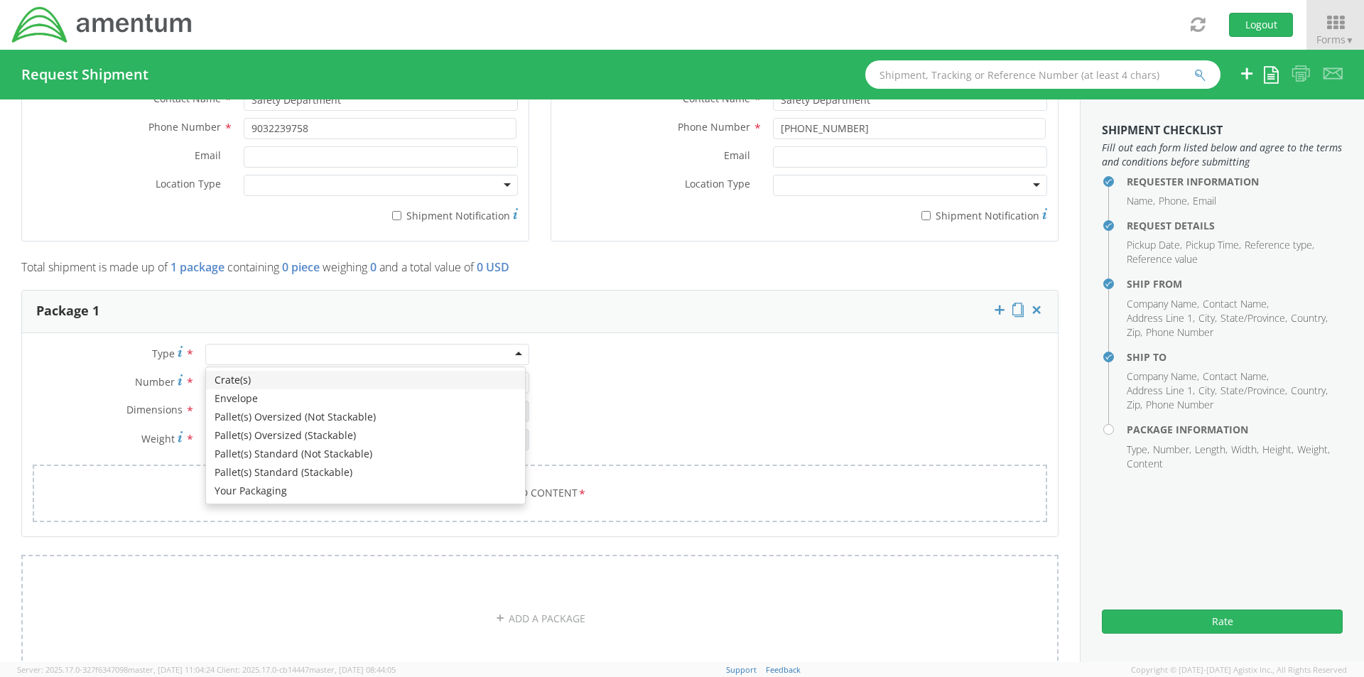
click at [251, 353] on div at bounding box center [367, 354] width 324 height 21
click at [712, 344] on div "Type * Crate(s) Envelope Pallet(s) Oversized (Not Stackable) Pallet(s) Oversize…" at bounding box center [540, 442] width 1036 height 196
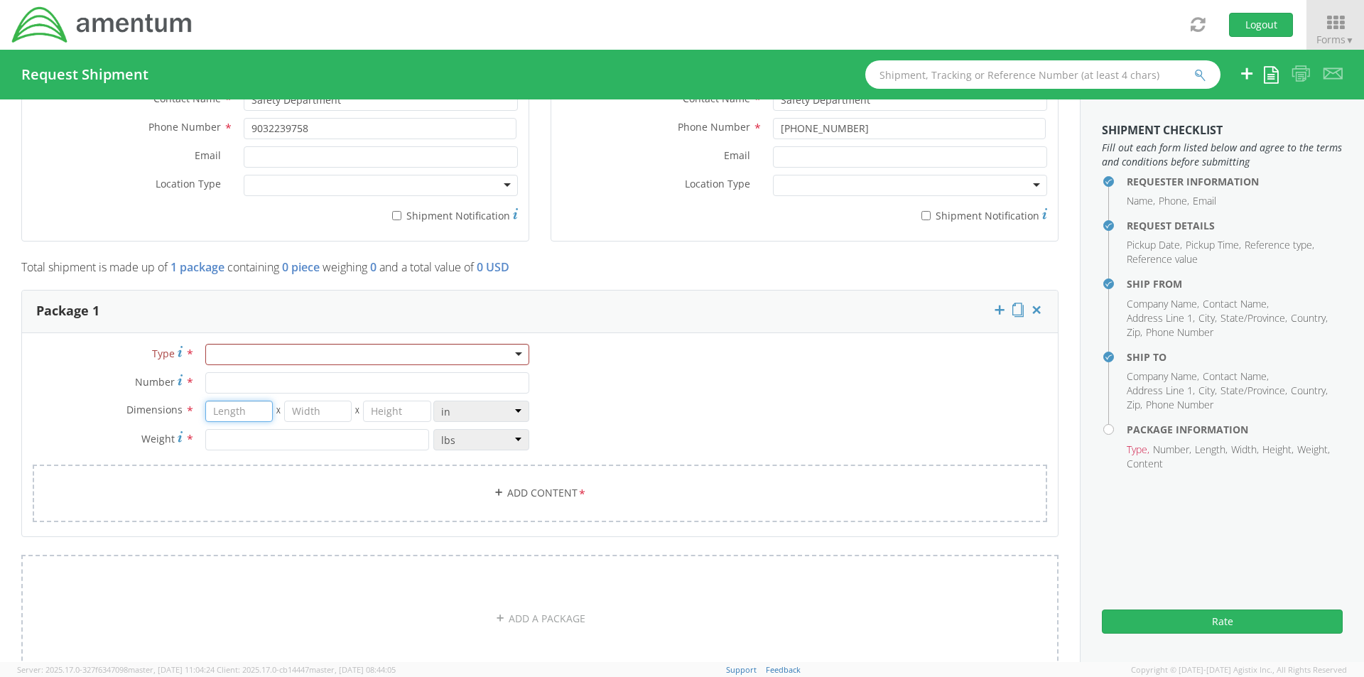
click at [222, 416] on input "number" at bounding box center [239, 411] width 68 height 21
type input "17"
click at [333, 404] on input "number" at bounding box center [318, 411] width 68 height 21
type input "6"
click at [387, 410] on input "number" at bounding box center [397, 411] width 68 height 21
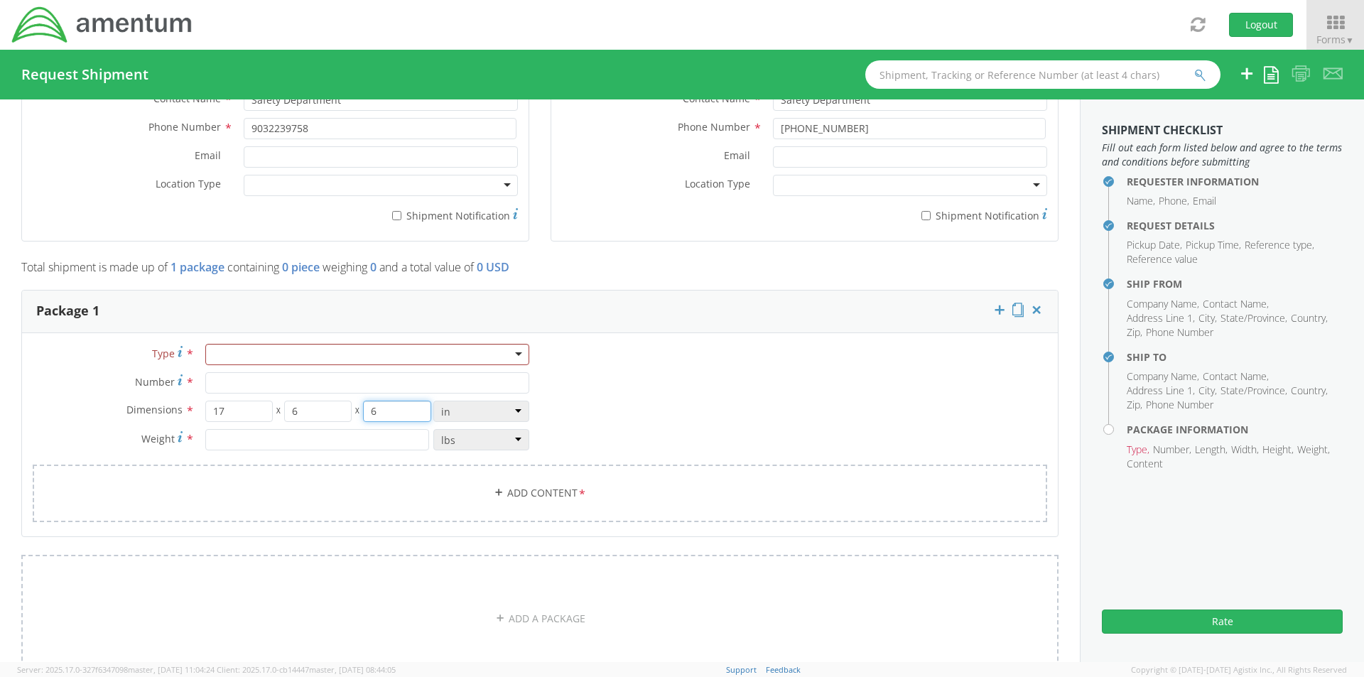
type input "6"
click at [246, 431] on input "number" at bounding box center [317, 439] width 224 height 21
type input "1.16"
click at [276, 458] on div "Type * Crate(s) Envelope Pallet(s) Oversized (Not Stackable) Pallet(s) Oversize…" at bounding box center [281, 404] width 518 height 121
click at [276, 472] on link "Add Content *" at bounding box center [540, 494] width 1015 height 58
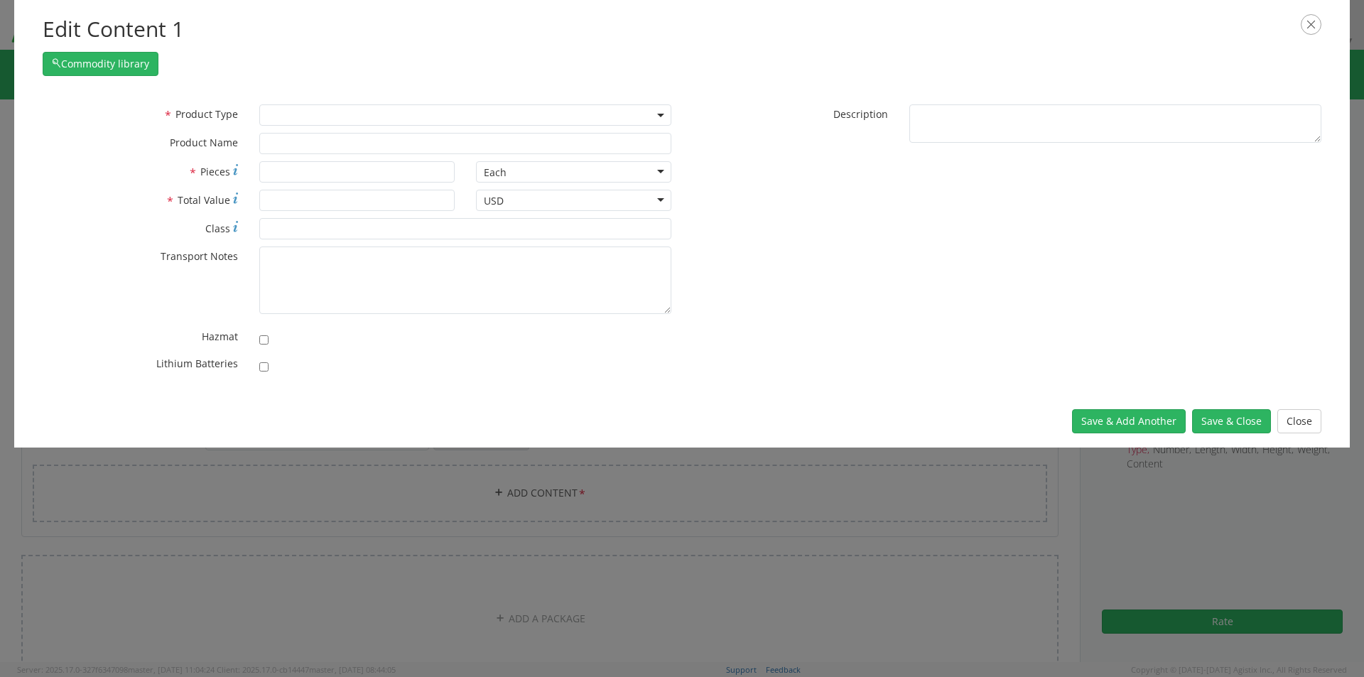
click at [275, 115] on span at bounding box center [465, 114] width 412 height 21
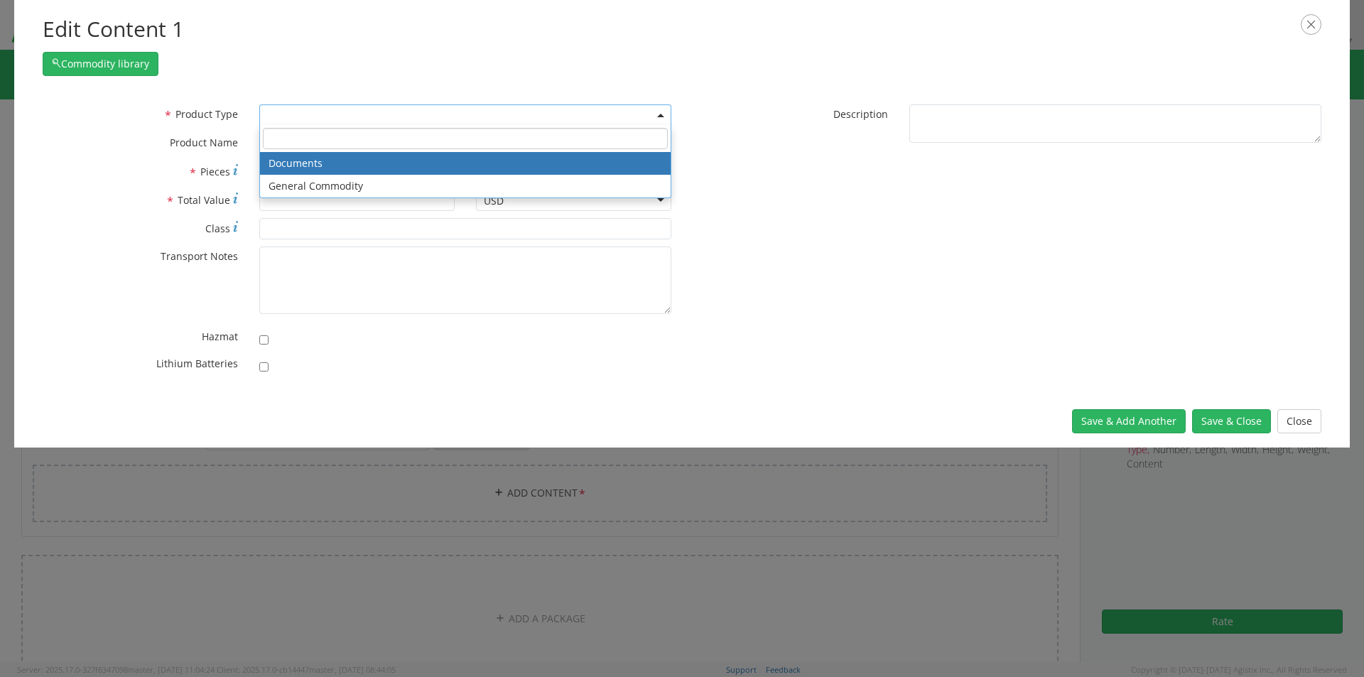
click at [275, 117] on span at bounding box center [465, 114] width 412 height 21
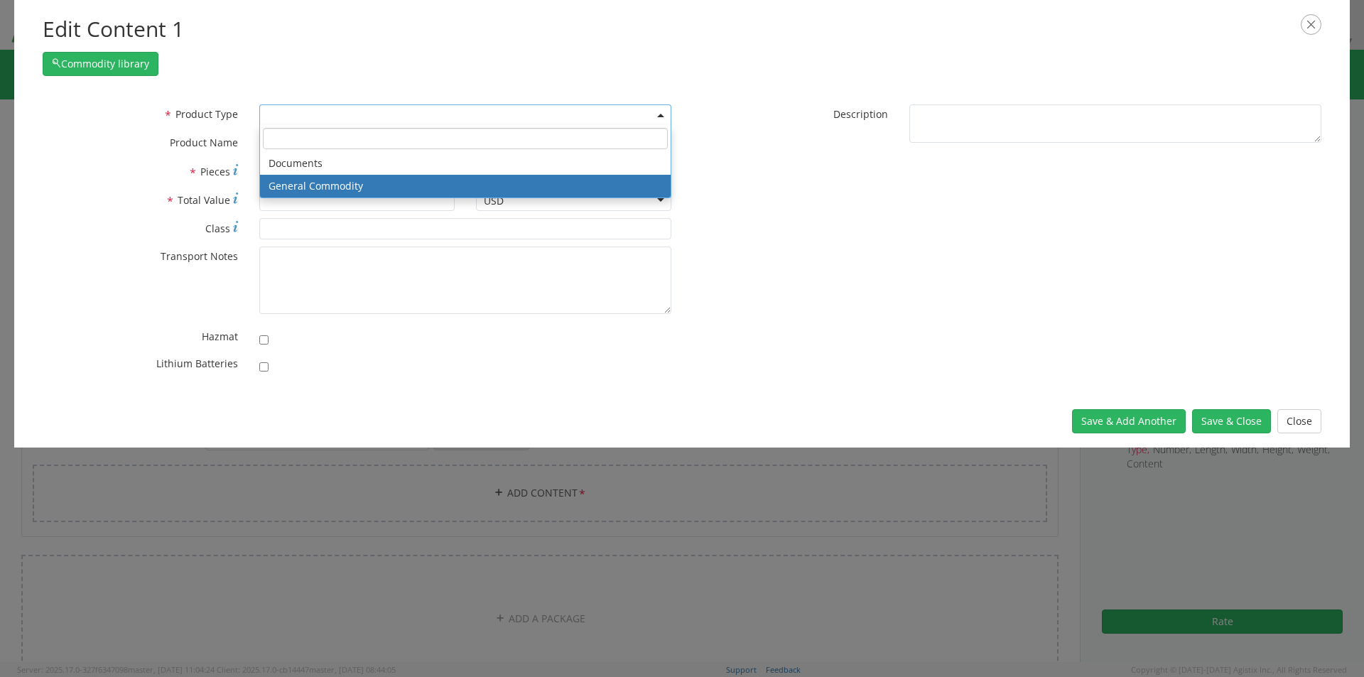
select select "COMMODITY"
type input "General Commodity"
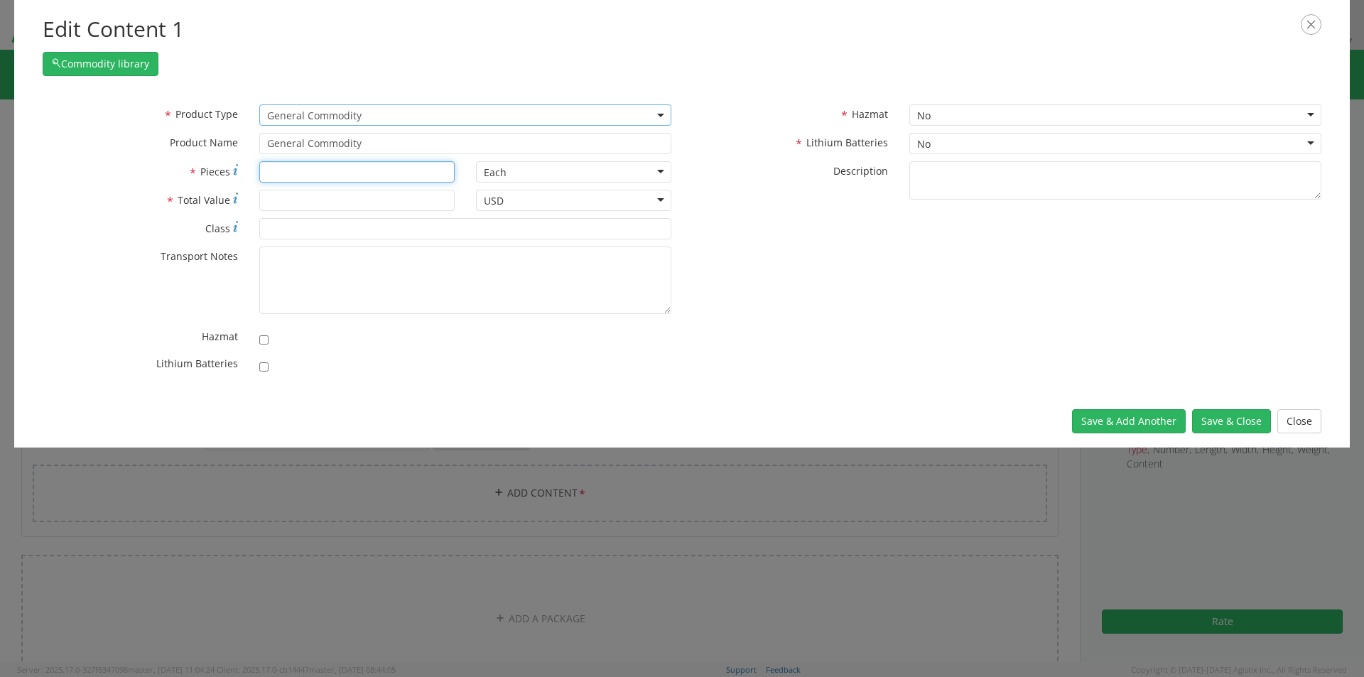
click at [281, 167] on input "* Pieces" at bounding box center [356, 171] width 195 height 21
type input "24"
click at [283, 204] on input "* Total Value" at bounding box center [356, 200] width 195 height 21
type input "40.00"
click at [1249, 424] on button "Save & Close" at bounding box center [1232, 421] width 79 height 24
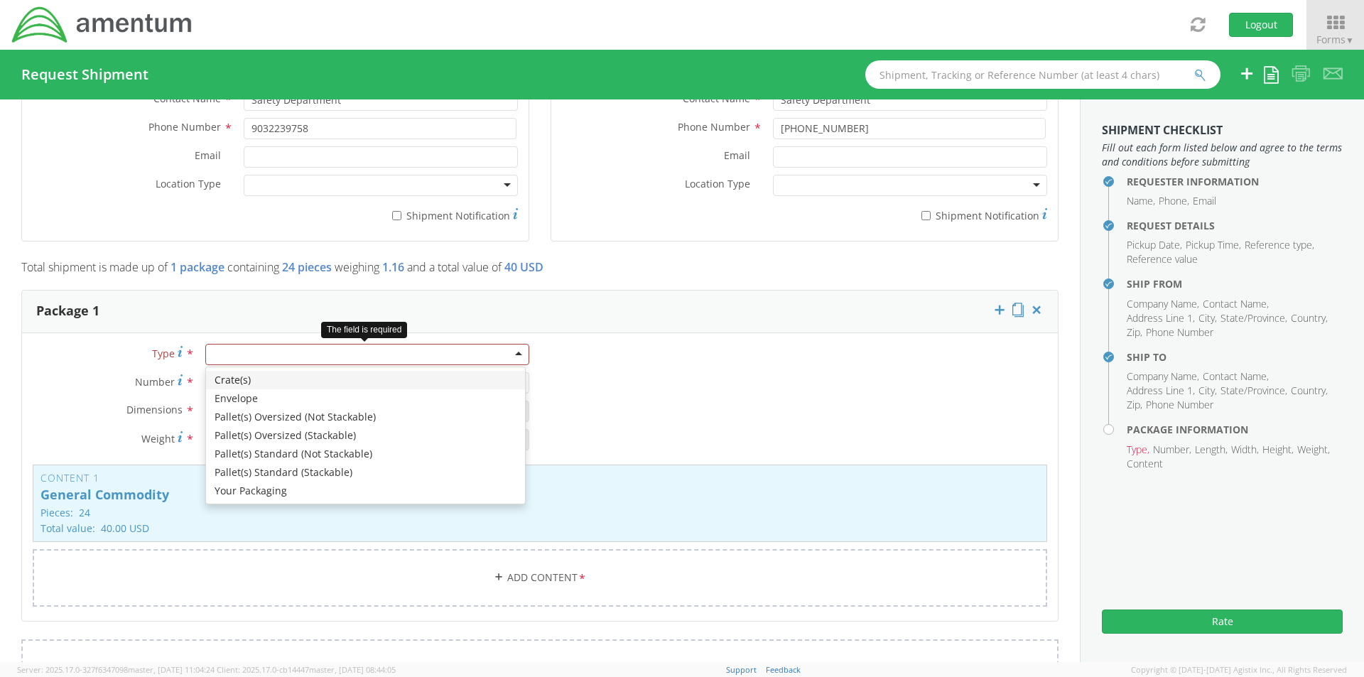
click at [512, 356] on div at bounding box center [367, 354] width 324 height 21
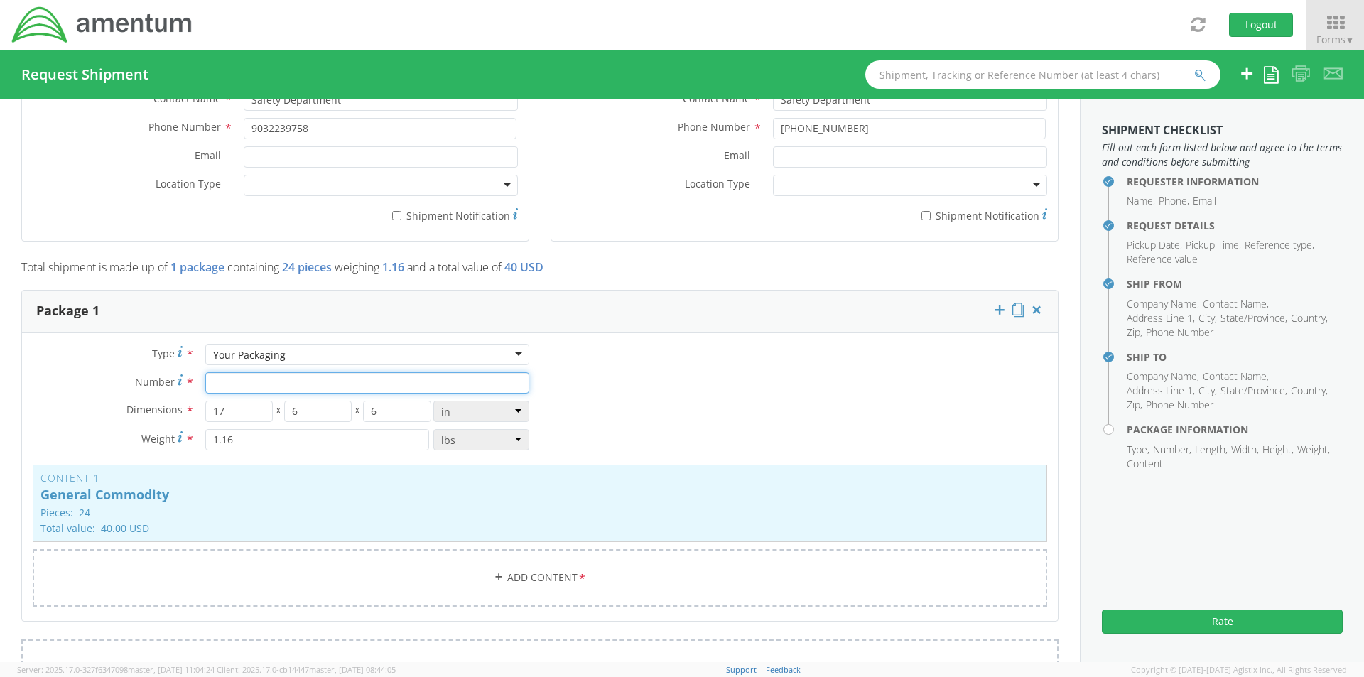
click at [244, 391] on input "Number *" at bounding box center [367, 382] width 324 height 21
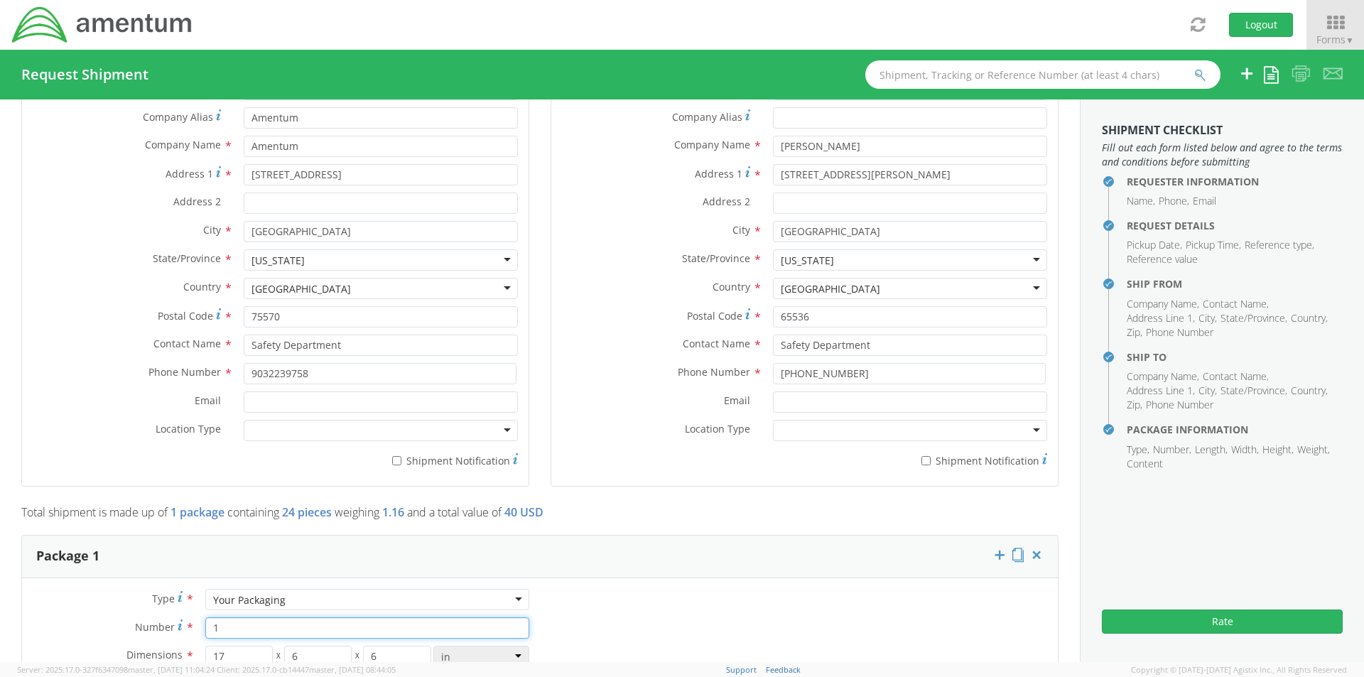
scroll to position [571, 0]
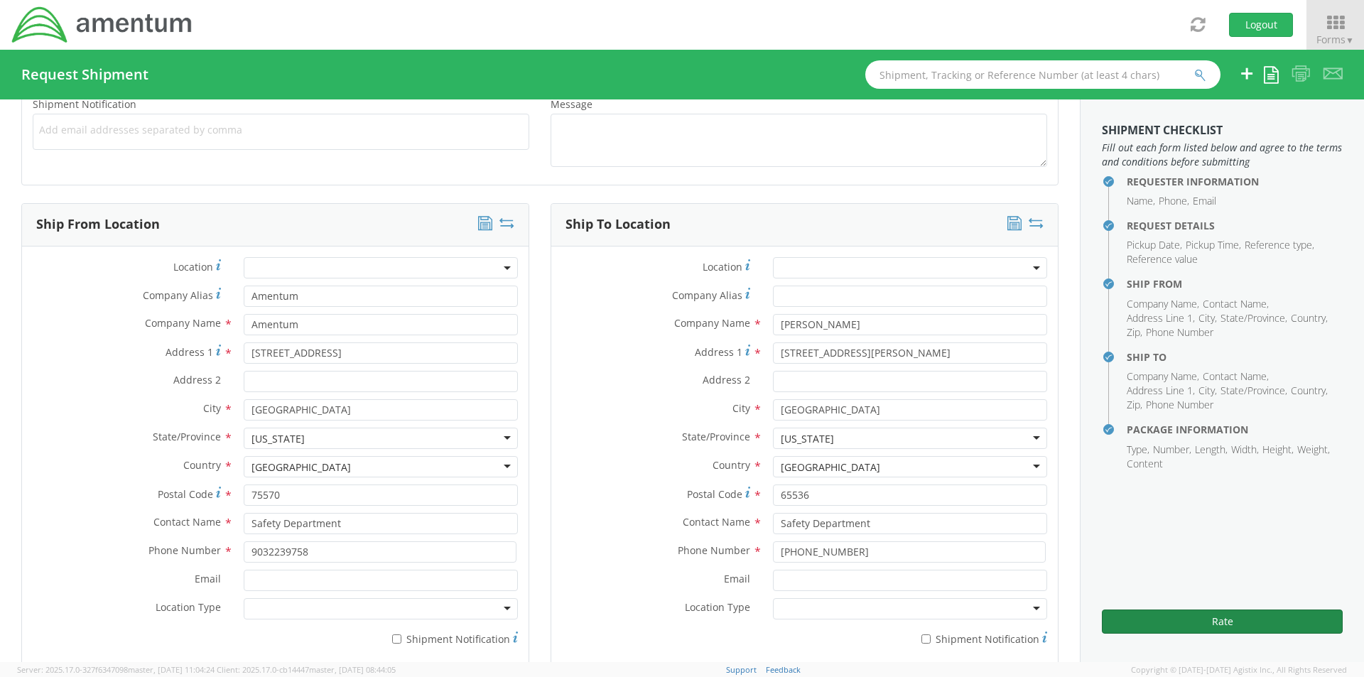
type input "1"
click at [1256, 618] on button "Rate" at bounding box center [1222, 622] width 241 height 24
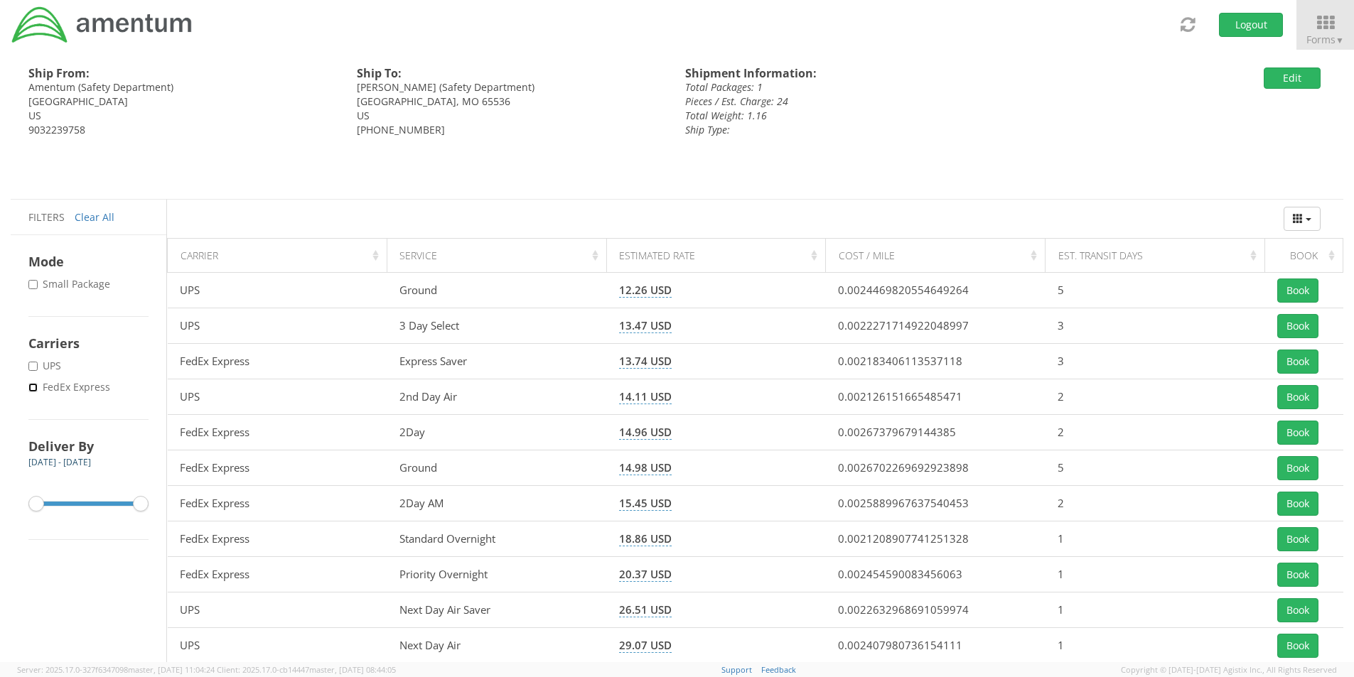
click at [31, 389] on input "* FedEx Express" at bounding box center [32, 387] width 9 height 9
checkbox input "true"
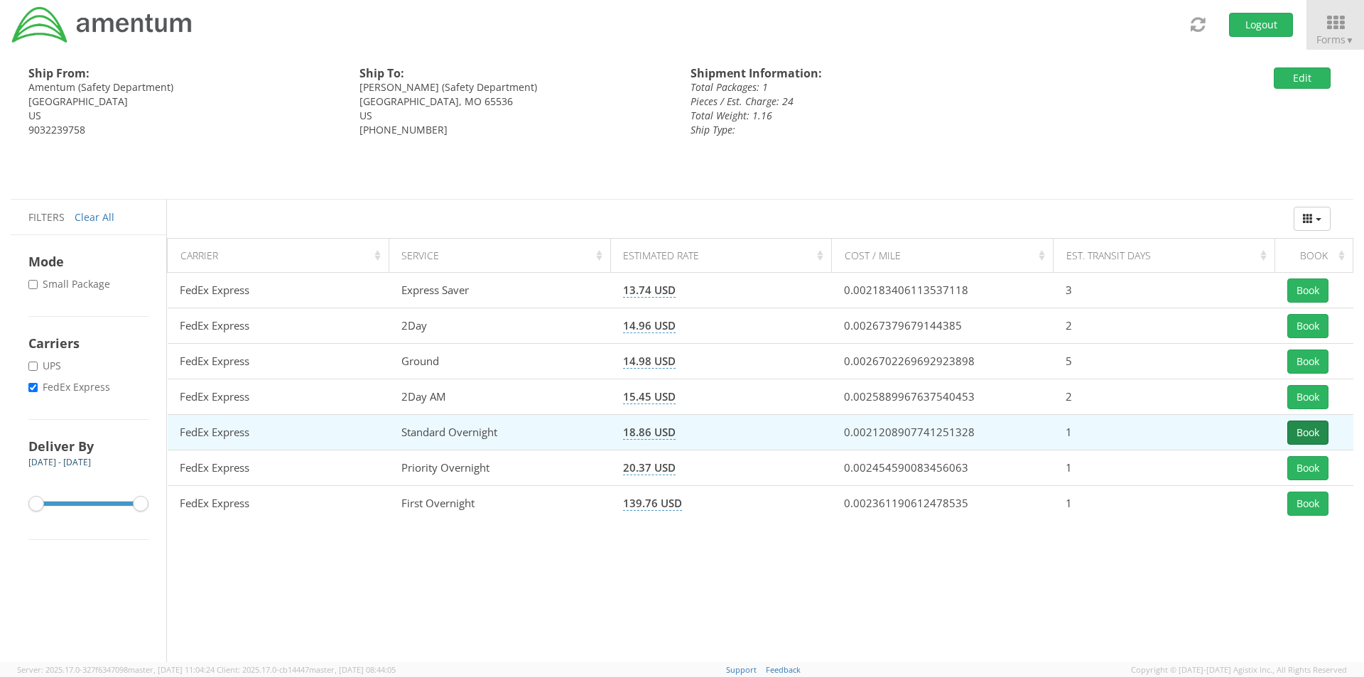
click at [1299, 434] on button "Book" at bounding box center [1308, 433] width 41 height 24
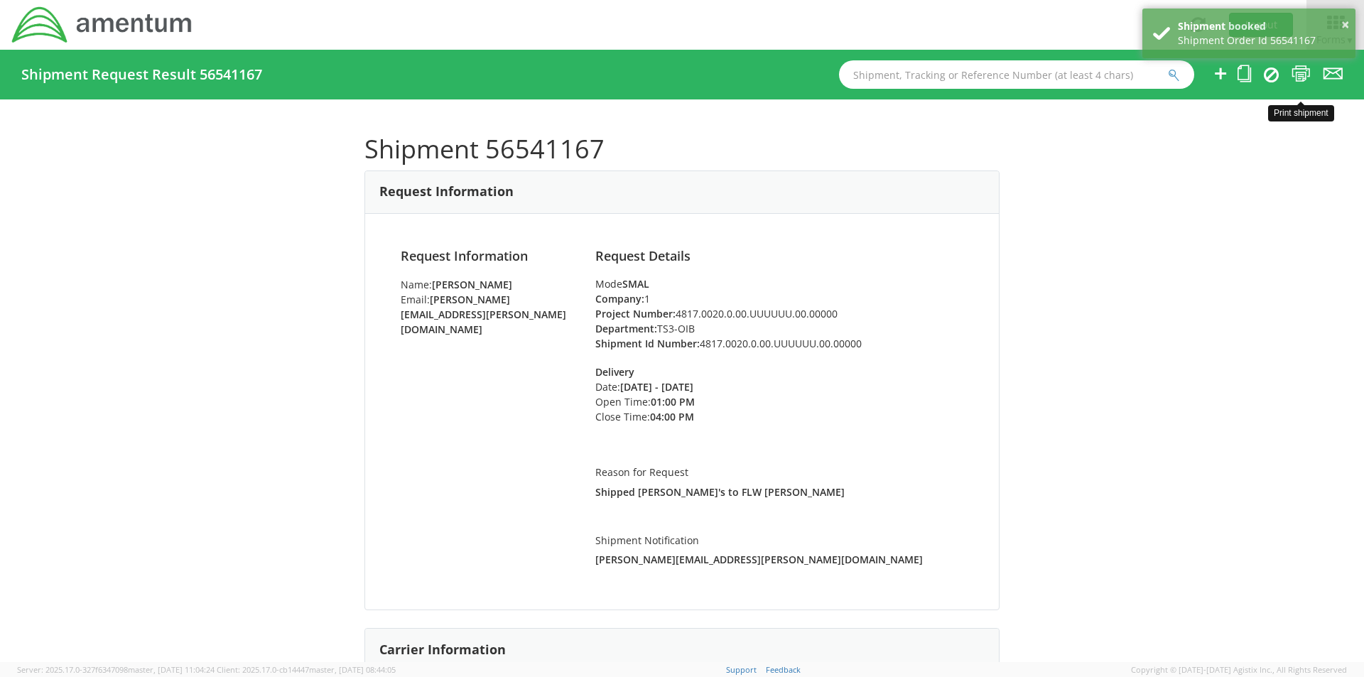
click at [1304, 71] on icon at bounding box center [1301, 74] width 19 height 18
